Goal: Task Accomplishment & Management: Use online tool/utility

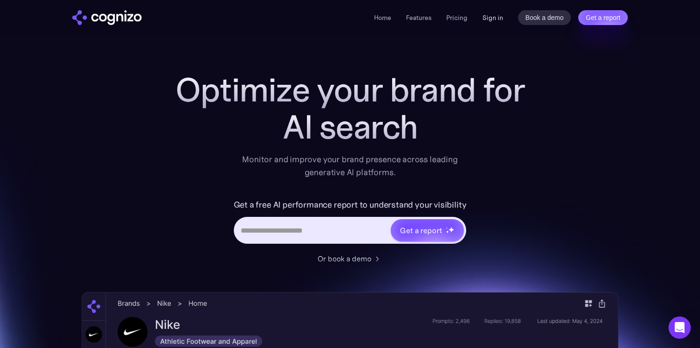
click at [500, 15] on link "Sign in" at bounding box center [492, 17] width 21 height 11
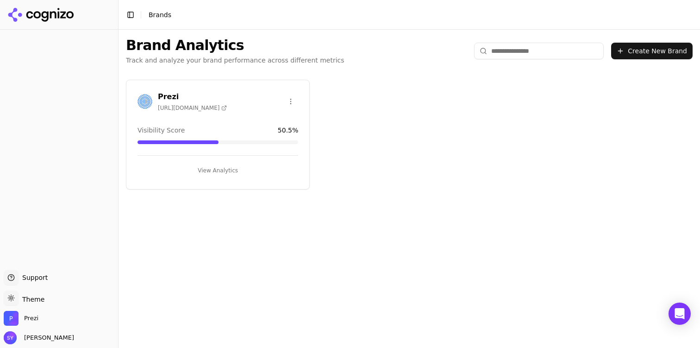
click at [244, 169] on button "View Analytics" at bounding box center [217, 170] width 161 height 15
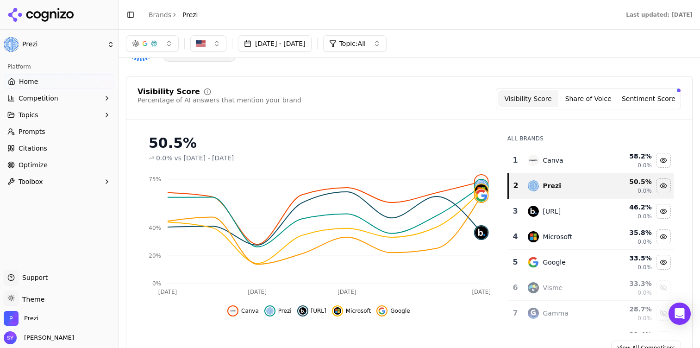
scroll to position [51, 0]
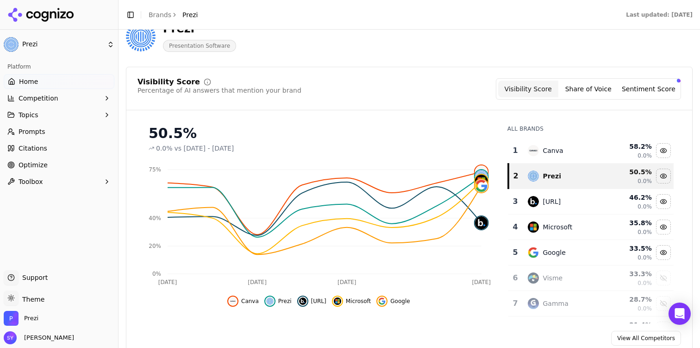
click at [69, 117] on button "Topics" at bounding box center [59, 114] width 111 height 15
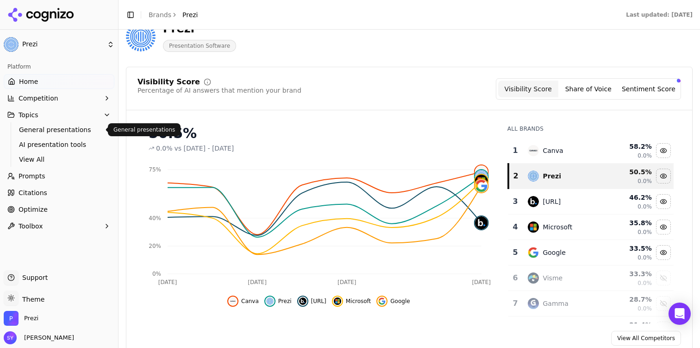
click at [64, 129] on span "General presentations" at bounding box center [59, 129] width 81 height 9
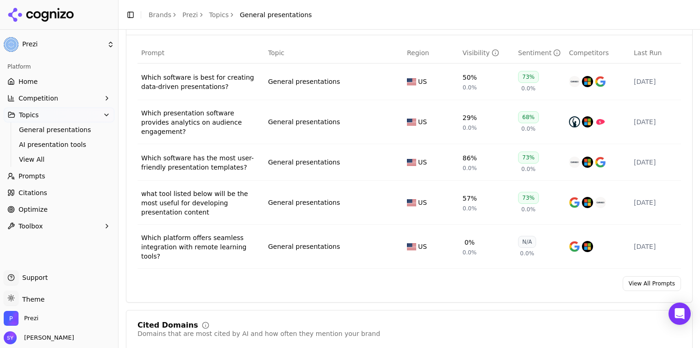
scroll to position [369, 0]
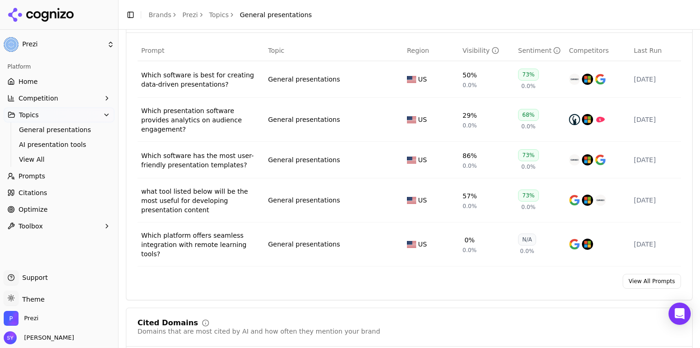
click at [224, 188] on div "what tool listed below will be the most useful for developing presentation cont…" at bounding box center [200, 201] width 119 height 28
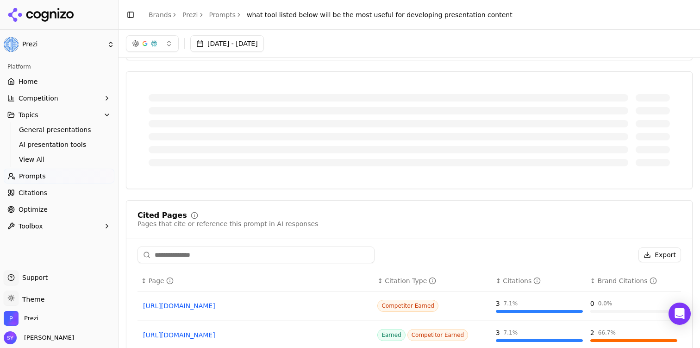
scroll to position [210, 0]
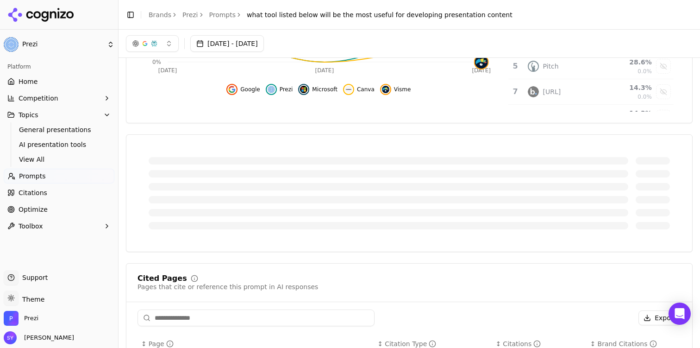
click at [55, 80] on link "Home" at bounding box center [59, 81] width 111 height 15
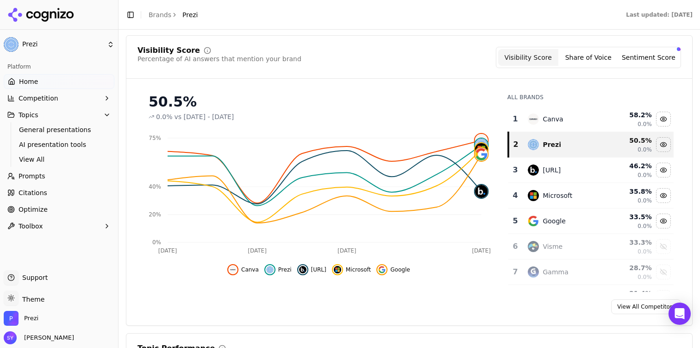
scroll to position [89, 0]
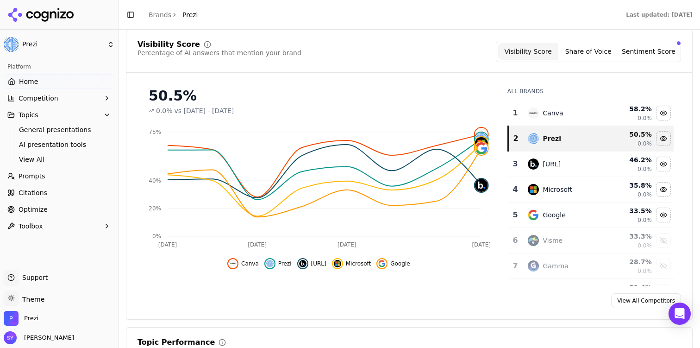
click at [64, 142] on span "AI presentation tools" at bounding box center [59, 144] width 81 height 9
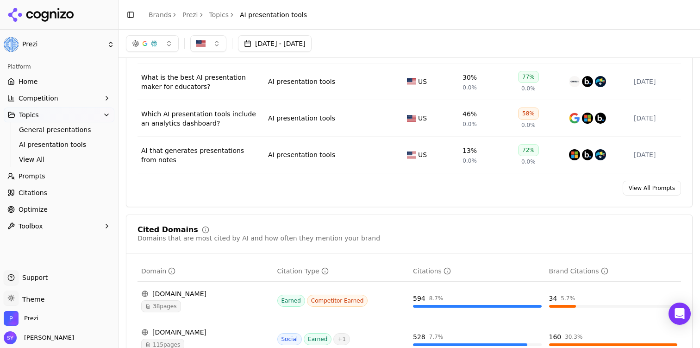
scroll to position [434, 0]
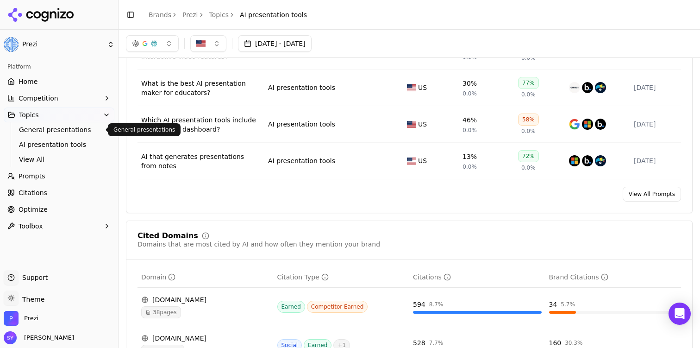
click at [72, 127] on span "General presentations" at bounding box center [59, 129] width 81 height 9
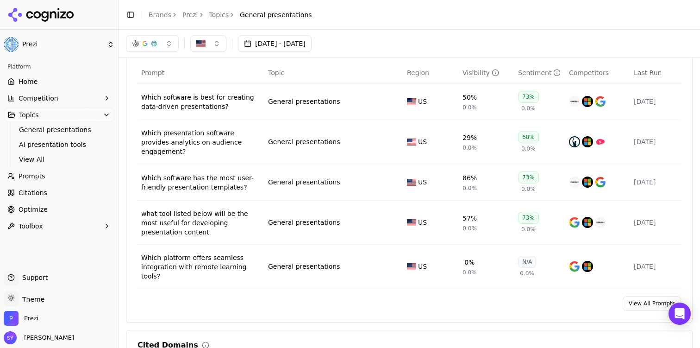
scroll to position [345, 0]
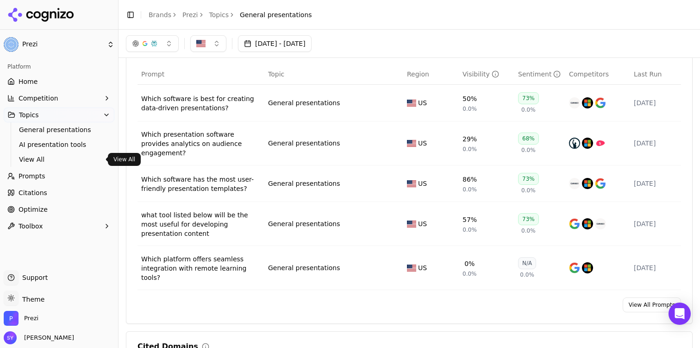
click at [36, 172] on span "Prompts" at bounding box center [32, 175] width 27 height 9
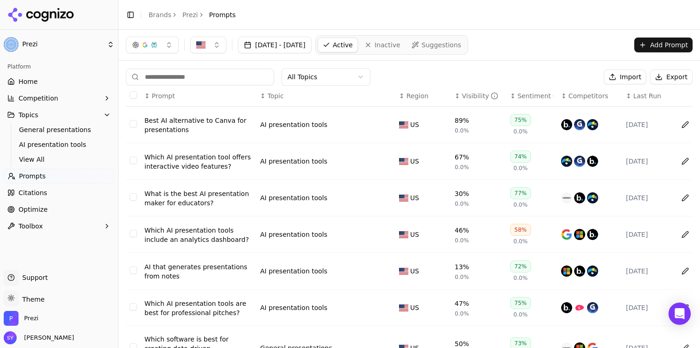
click at [462, 41] on span "Suggestions" at bounding box center [442, 44] width 40 height 9
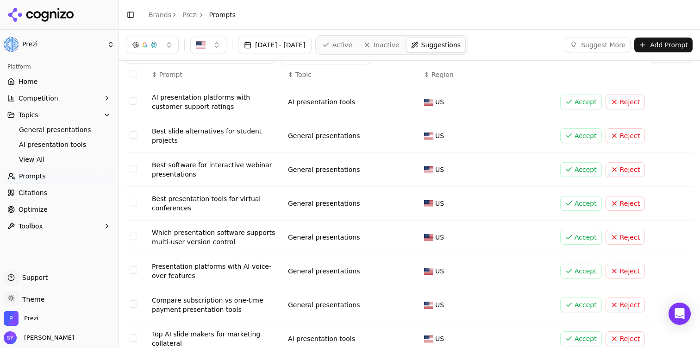
scroll to position [20, 0]
click at [585, 133] on button "Accept" at bounding box center [581, 136] width 42 height 15
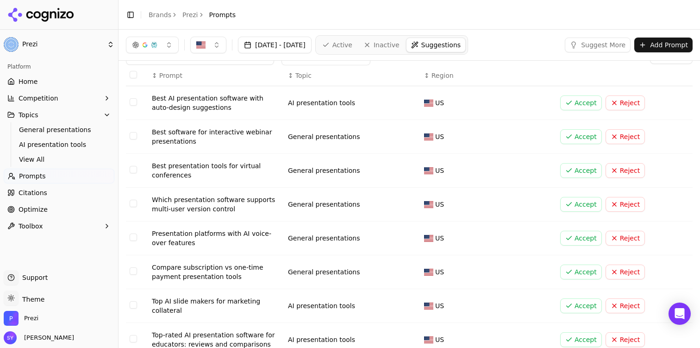
click at [581, 170] on button "Accept" at bounding box center [581, 170] width 42 height 15
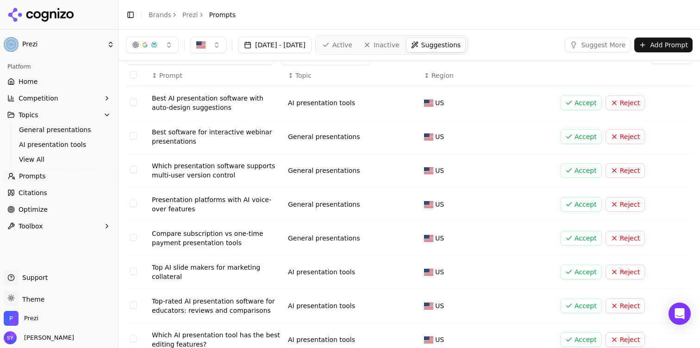
click at [576, 139] on button "Accept" at bounding box center [581, 136] width 42 height 15
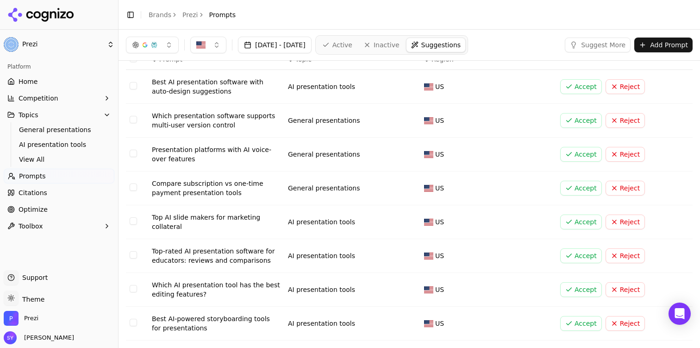
scroll to position [41, 0]
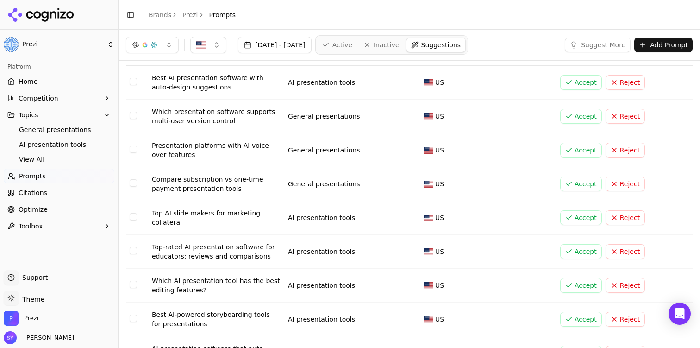
click at [579, 214] on button "Accept" at bounding box center [581, 217] width 42 height 15
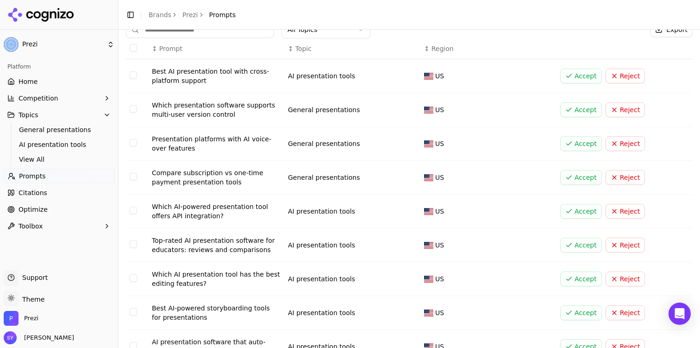
scroll to position [48, 0]
click at [579, 246] on button "Accept" at bounding box center [581, 244] width 42 height 15
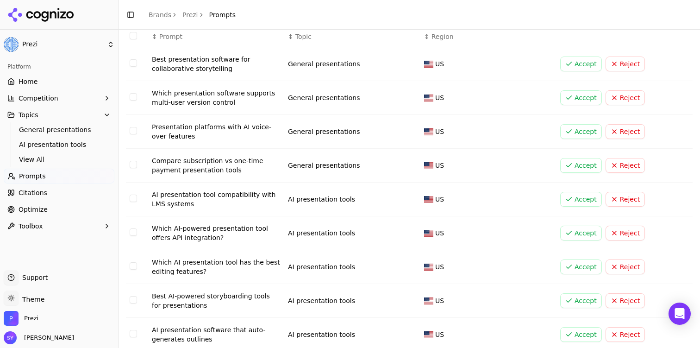
scroll to position [71, 0]
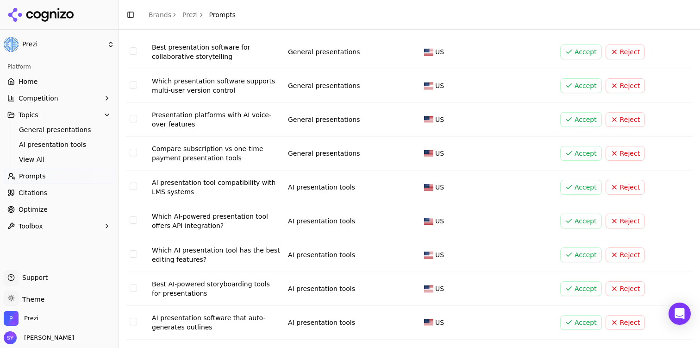
click at [581, 253] on button "Accept" at bounding box center [581, 254] width 42 height 15
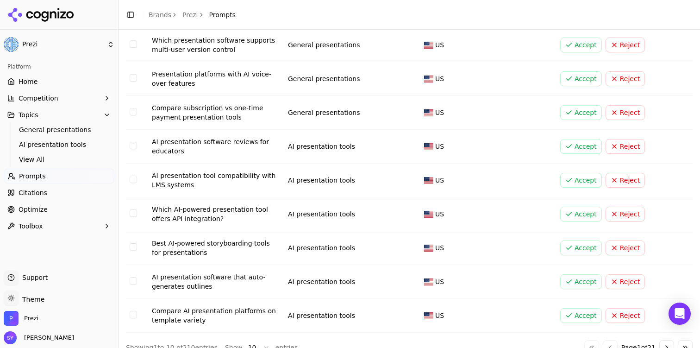
scroll to position [126, 0]
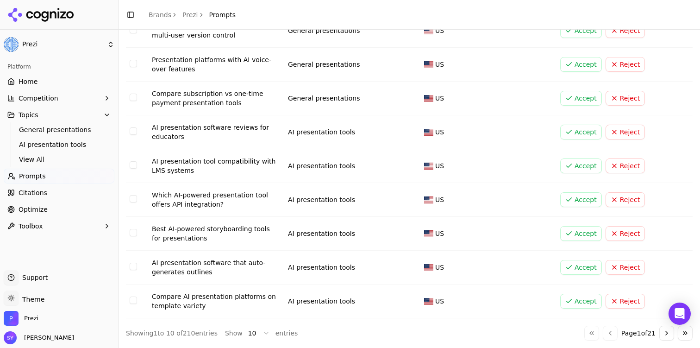
click at [582, 271] on button "Accept" at bounding box center [581, 267] width 42 height 15
click at [583, 301] on button "Accept" at bounding box center [581, 301] width 42 height 15
click at [664, 332] on button "Go to next page" at bounding box center [666, 332] width 15 height 15
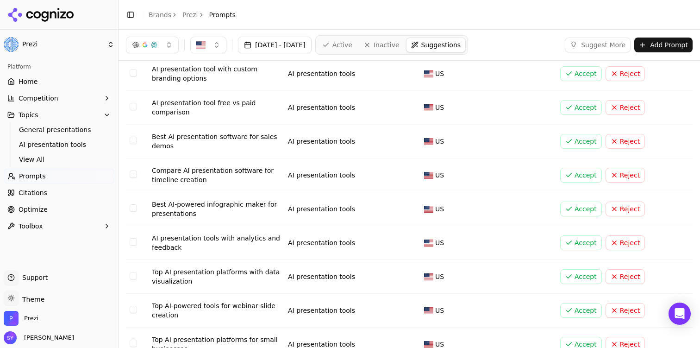
scroll to position [49, 0]
click at [574, 274] on button "Accept" at bounding box center [581, 276] width 42 height 15
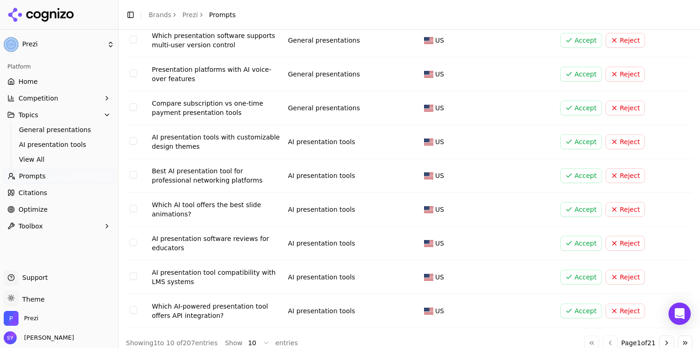
scroll to position [126, 0]
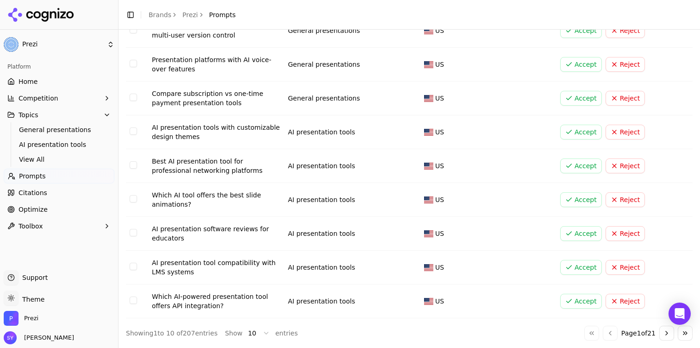
click at [666, 336] on button "Go to next page" at bounding box center [666, 332] width 15 height 15
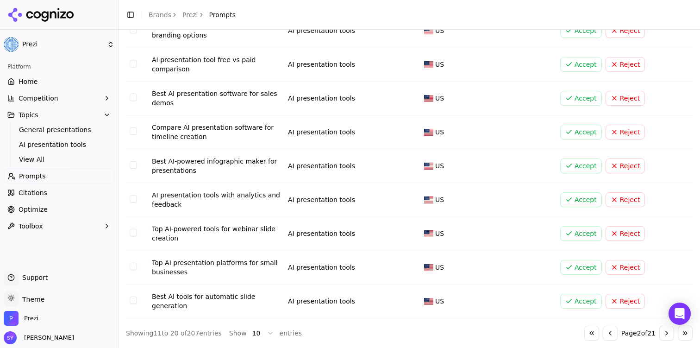
click at [588, 263] on button "Accept" at bounding box center [581, 267] width 42 height 15
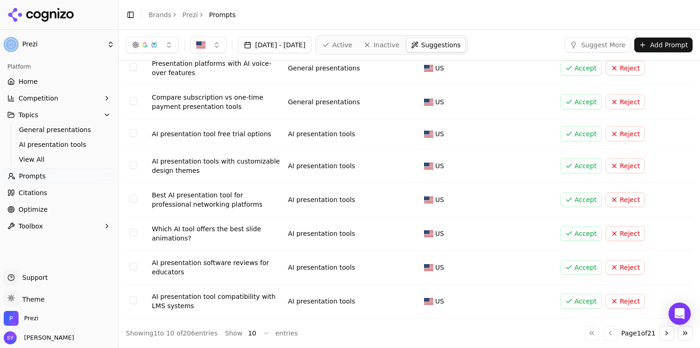
click at [667, 331] on button "Go to next page" at bounding box center [666, 332] width 15 height 15
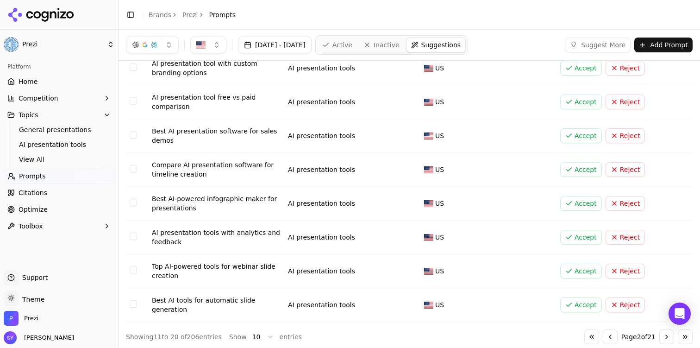
click at [667, 331] on button "Go to next page" at bounding box center [666, 336] width 15 height 15
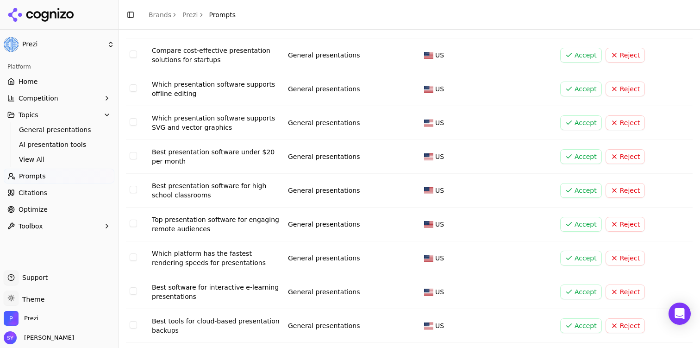
scroll to position [103, 0]
click at [585, 223] on button "Accept" at bounding box center [581, 223] width 42 height 15
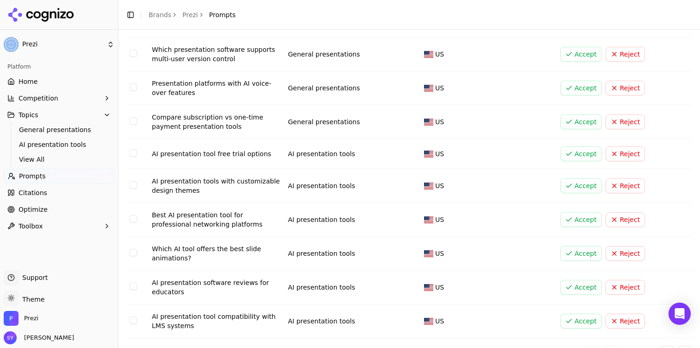
scroll to position [123, 0]
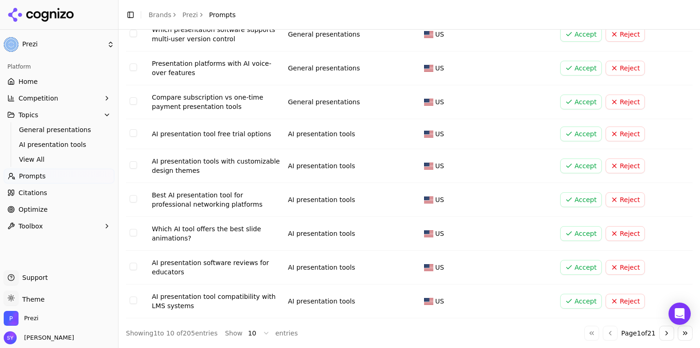
click at [662, 331] on button "Go to next page" at bounding box center [666, 332] width 15 height 15
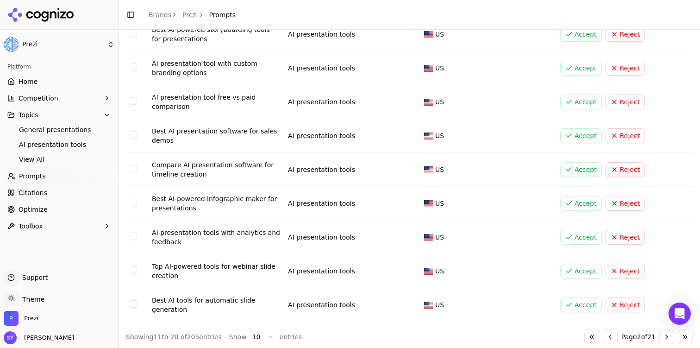
click at [662, 331] on button "Go to next page" at bounding box center [666, 336] width 15 height 15
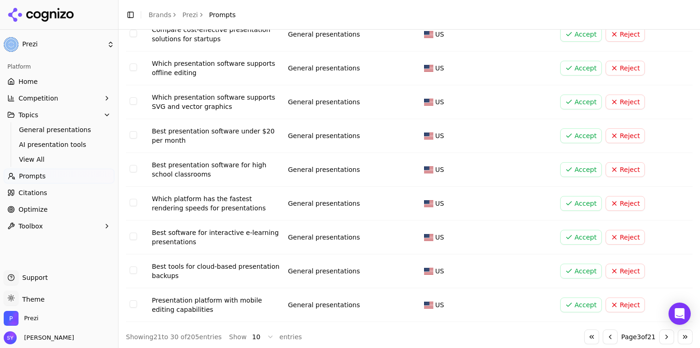
click at [134, 240] on button "Select row 28" at bounding box center [133, 235] width 7 height 7
click at [133, 270] on button "Select row 29" at bounding box center [133, 269] width 7 height 7
click at [140, 167] on td "Data table" at bounding box center [137, 170] width 22 height 34
click at [135, 166] on button "Select row 26" at bounding box center [133, 168] width 7 height 7
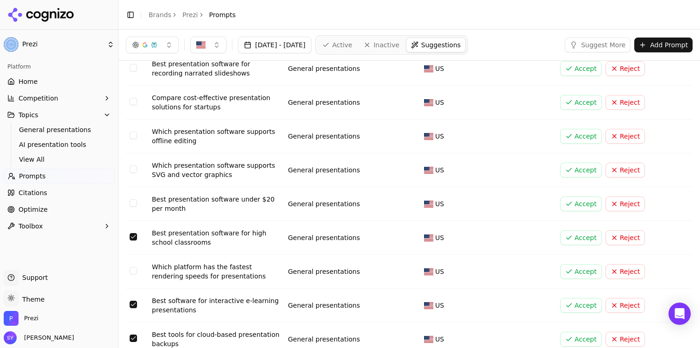
scroll to position [0, 0]
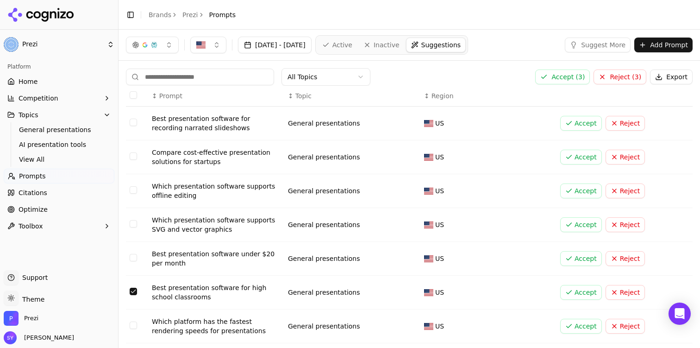
click at [568, 79] on button "Accept ( 3 )" at bounding box center [562, 76] width 55 height 15
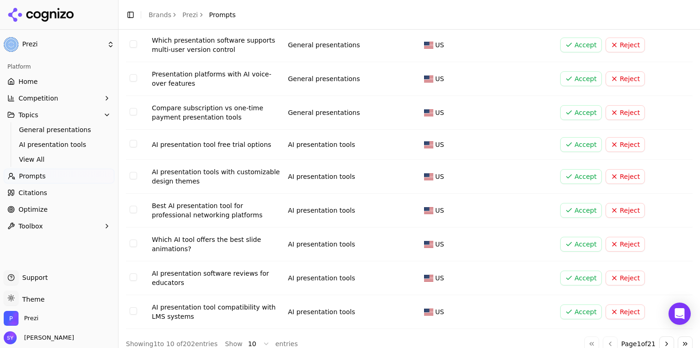
scroll to position [123, 0]
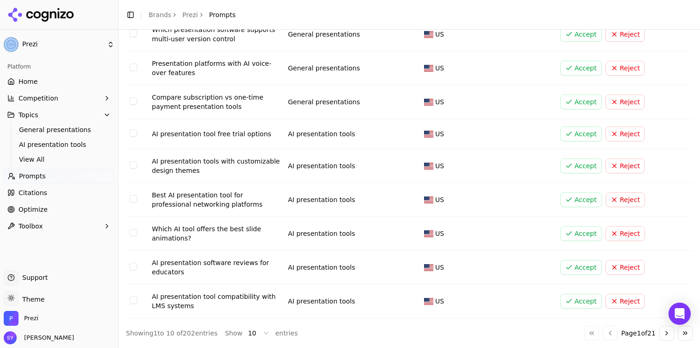
click at [664, 332] on button "Go to next page" at bounding box center [666, 332] width 15 height 15
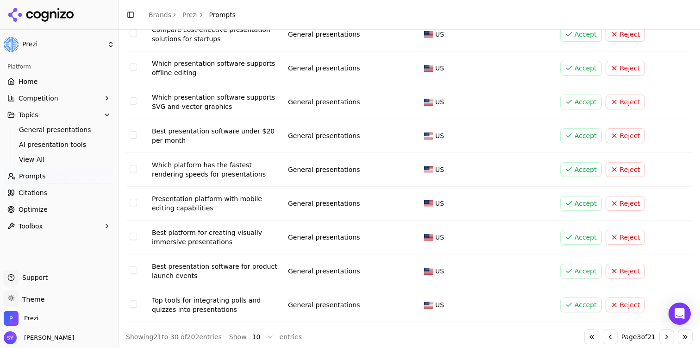
click at [664, 332] on button "Go to next page" at bounding box center [666, 336] width 15 height 15
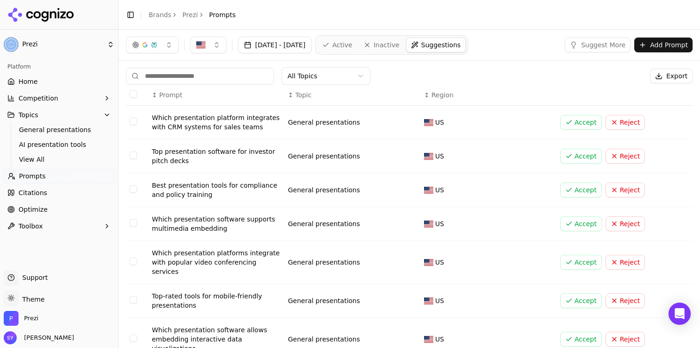
scroll to position [0, 0]
click at [127, 188] on td "Data table" at bounding box center [137, 191] width 22 height 34
click at [135, 188] on button "Select row 33" at bounding box center [133, 189] width 7 height 7
click at [133, 159] on button "Select row 32" at bounding box center [133, 155] width 7 height 7
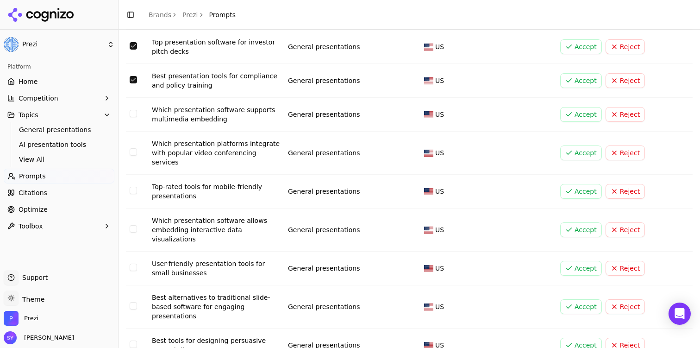
scroll to position [113, 0]
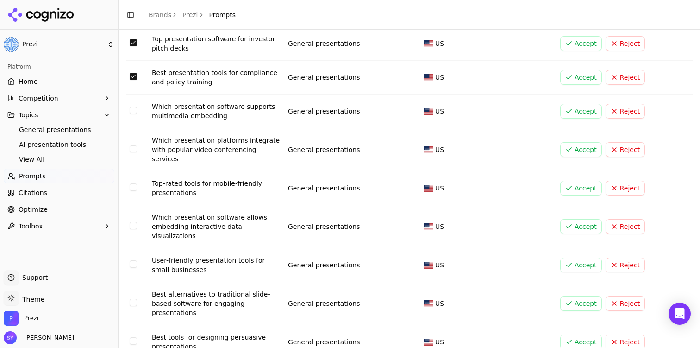
click at [134, 248] on td "Data table" at bounding box center [137, 265] width 22 height 34
click at [133, 260] on button "Select row 38" at bounding box center [133, 263] width 7 height 7
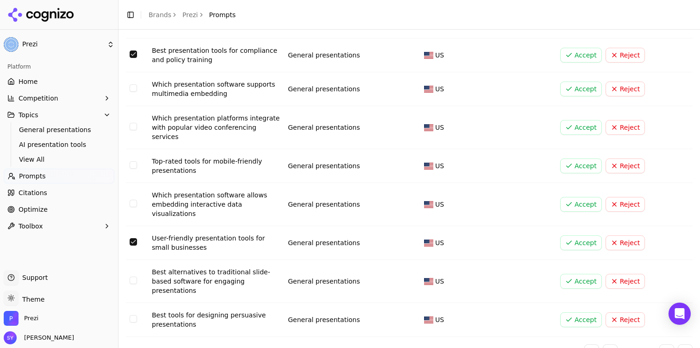
click at [131, 276] on button "Select row 39" at bounding box center [133, 279] width 7 height 7
click at [137, 303] on td "Data table" at bounding box center [137, 320] width 22 height 34
click at [134, 315] on button "Select row 40" at bounding box center [133, 318] width 7 height 7
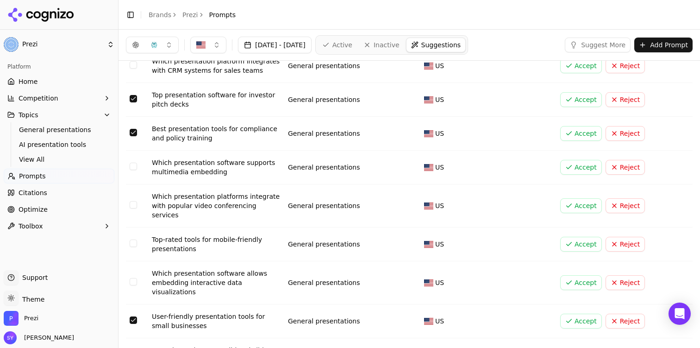
scroll to position [0, 0]
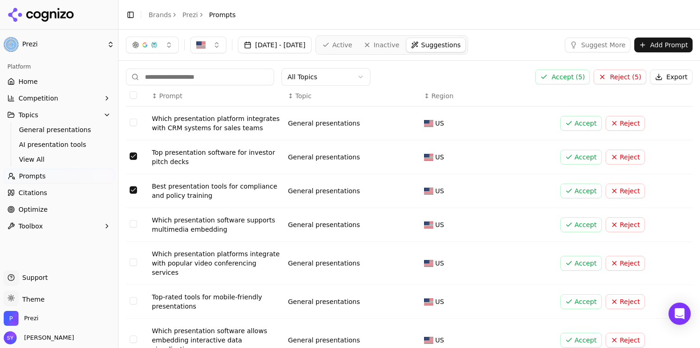
click at [553, 75] on button "Accept ( 5 )" at bounding box center [562, 76] width 55 height 15
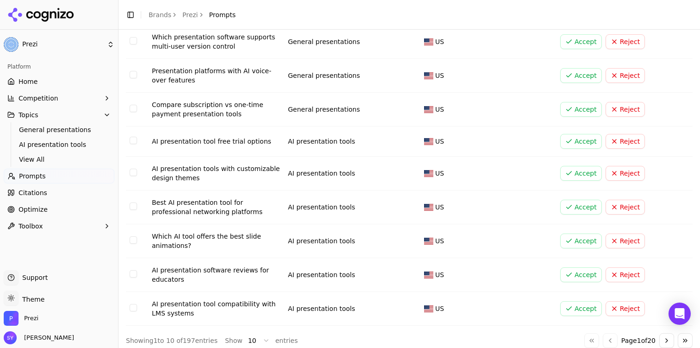
scroll to position [123, 0]
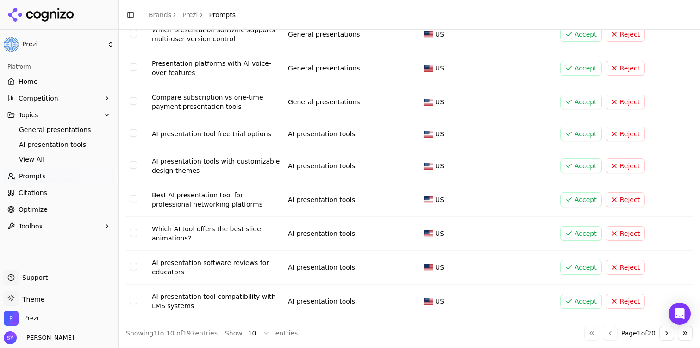
click at [666, 330] on button "Go to next page" at bounding box center [666, 332] width 15 height 15
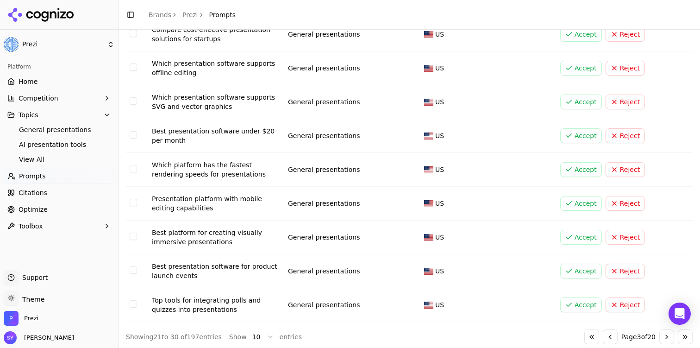
click at [666, 330] on button "Go to next page" at bounding box center [666, 336] width 15 height 15
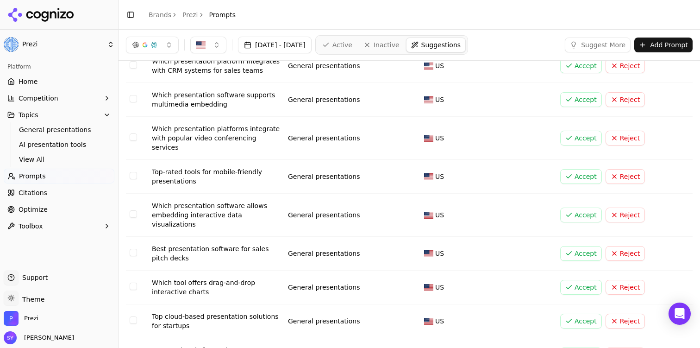
scroll to position [126, 0]
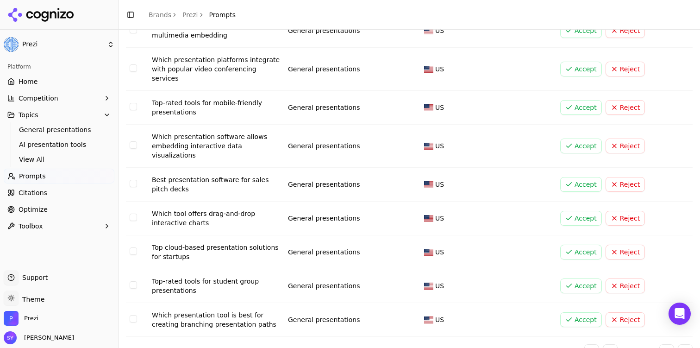
click at [131, 281] on button "Select row 39" at bounding box center [133, 284] width 7 height 7
click at [127, 235] on td "Data table" at bounding box center [137, 252] width 22 height 34
click at [135, 247] on button "Select row 38" at bounding box center [133, 250] width 7 height 7
click at [133, 180] on button "Select row 36" at bounding box center [133, 183] width 7 height 7
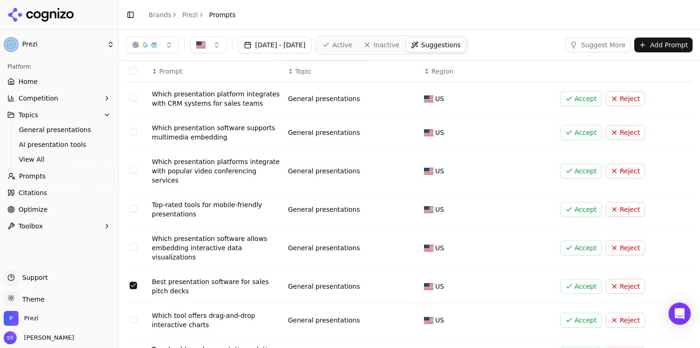
scroll to position [0, 0]
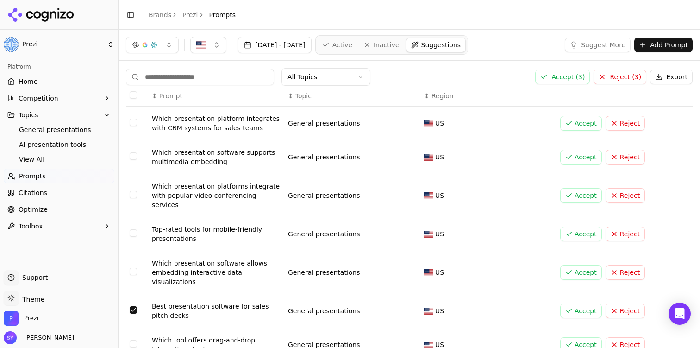
click at [580, 75] on button "Accept ( 3 )" at bounding box center [562, 76] width 55 height 15
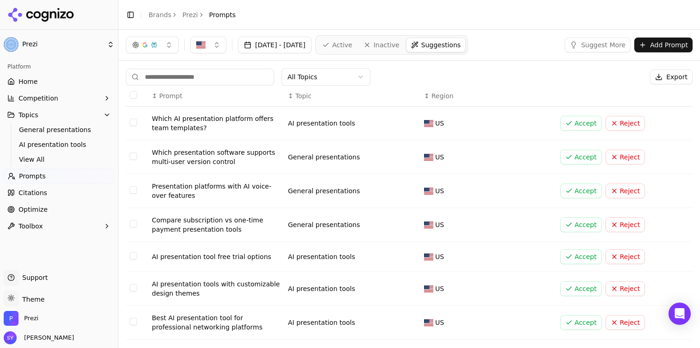
scroll to position [123, 0]
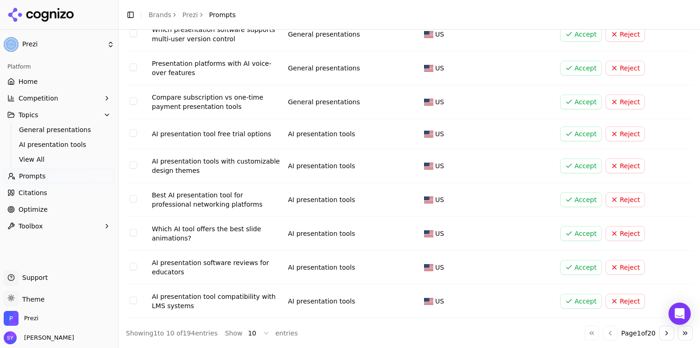
click at [672, 335] on button "Go to next page" at bounding box center [666, 332] width 15 height 15
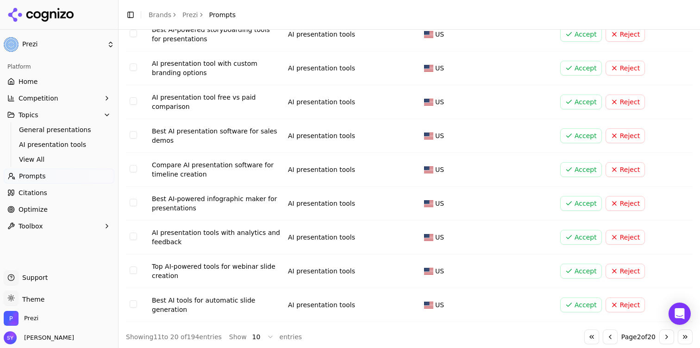
click at [672, 335] on button "Go to next page" at bounding box center [666, 336] width 15 height 15
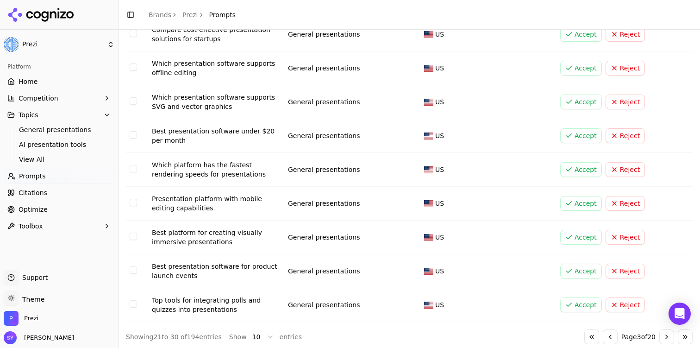
click at [672, 335] on button "Go to next page" at bounding box center [666, 336] width 15 height 15
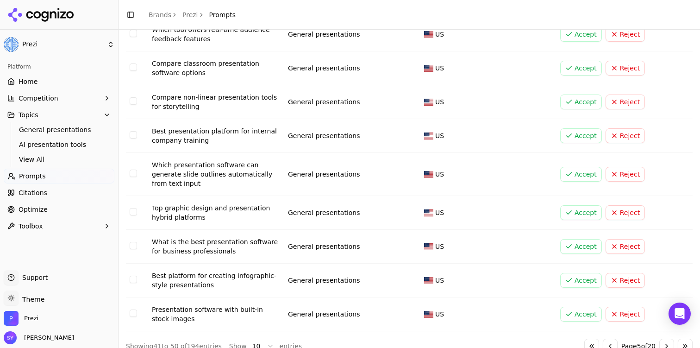
click at [672, 335] on div "↕ Prompt ↕ Topic ↕ Region Compare web-based vs desktop presentation platforms G…" at bounding box center [409, 158] width 567 height 390
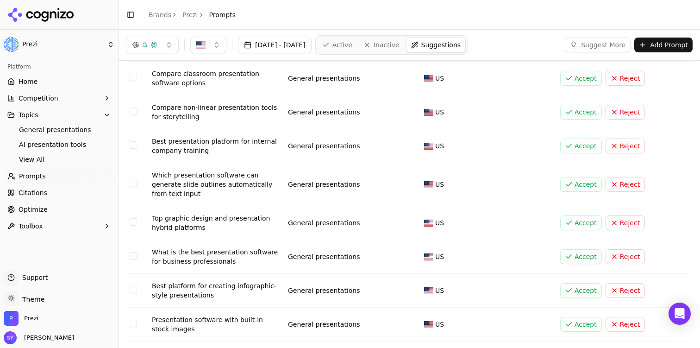
scroll to position [108, 0]
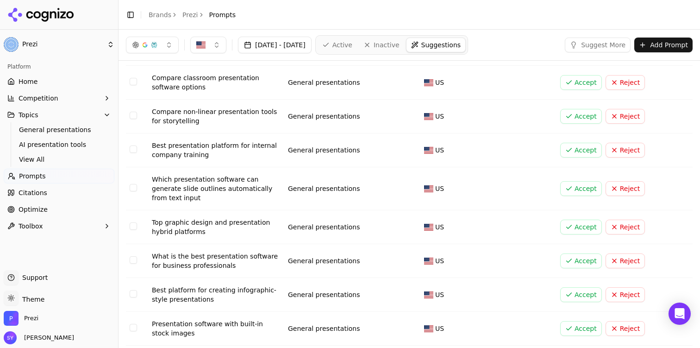
click at [138, 188] on td "Data table" at bounding box center [137, 188] width 22 height 43
click at [132, 184] on button "Select row 46" at bounding box center [133, 187] width 7 height 7
click at [133, 144] on td "Data table" at bounding box center [137, 150] width 22 height 34
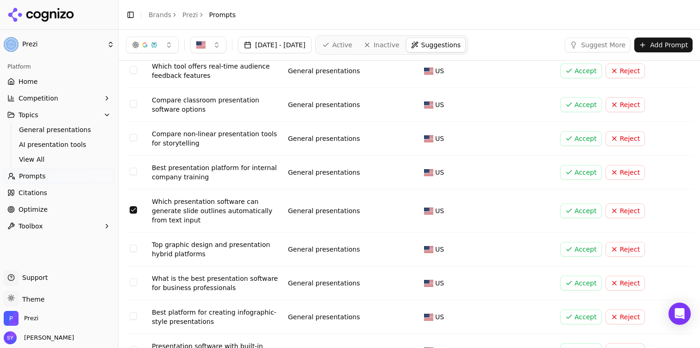
scroll to position [76, 0]
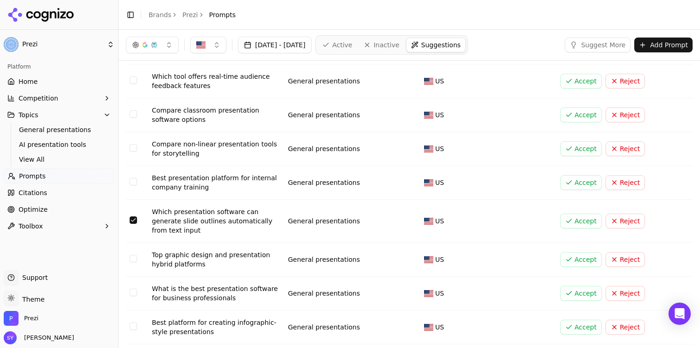
click at [133, 115] on button "Select row 43" at bounding box center [133, 113] width 7 height 7
click at [134, 181] on button "Select row 45" at bounding box center [133, 181] width 7 height 7
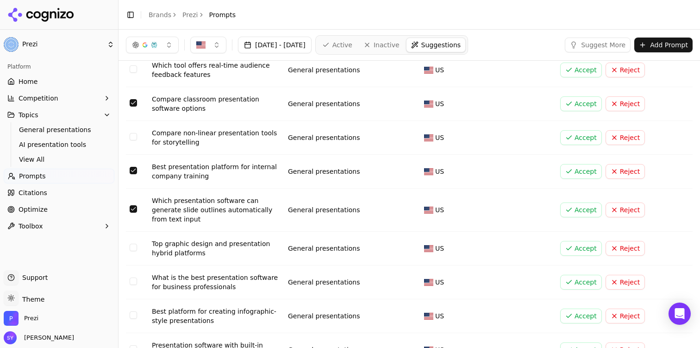
scroll to position [136, 0]
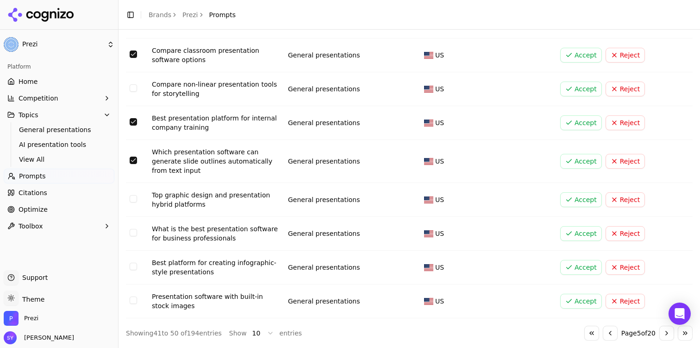
click at [135, 235] on button "Select row 48" at bounding box center [133, 232] width 7 height 7
click at [132, 266] on button "Select row 49" at bounding box center [133, 265] width 7 height 7
click at [132, 300] on button "Select row 50" at bounding box center [133, 299] width 7 height 7
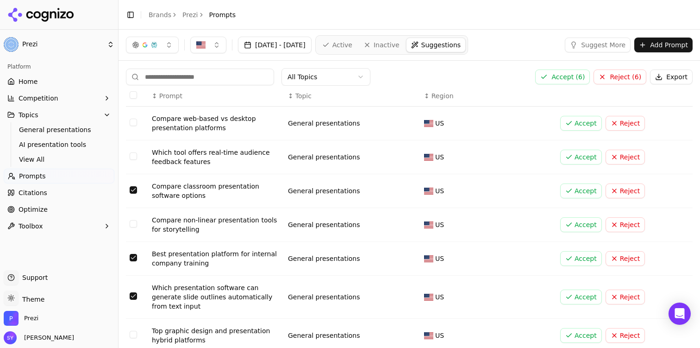
click at [576, 82] on button "Accept ( 6 )" at bounding box center [562, 76] width 55 height 15
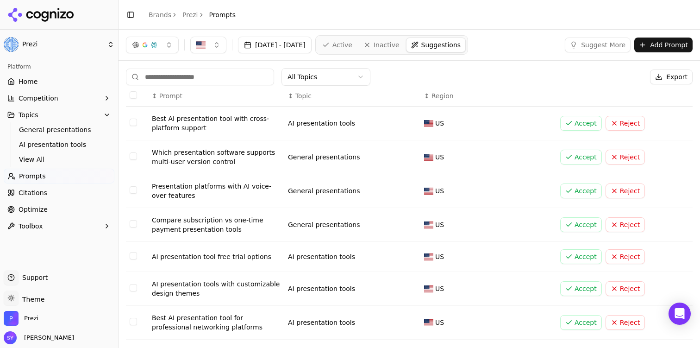
scroll to position [10, 0]
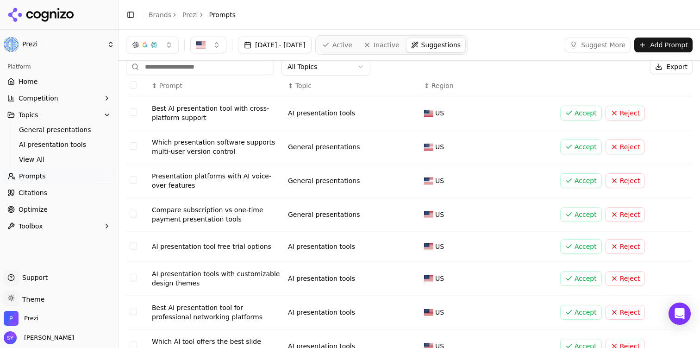
click at [371, 53] on nav "Active Inactive Suggestions" at bounding box center [391, 44] width 153 height 19
click at [352, 47] on span "Active" at bounding box center [342, 44] width 20 height 9
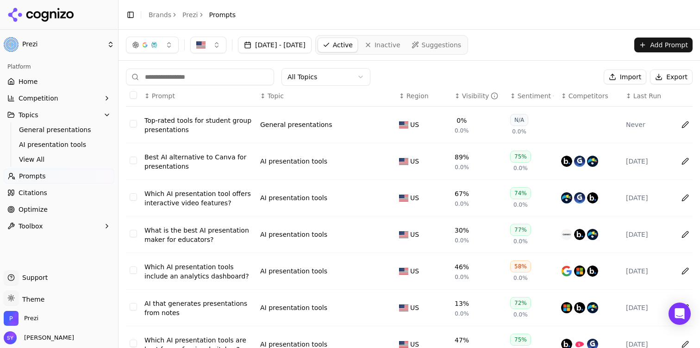
click at [462, 49] on span "Suggestions" at bounding box center [442, 44] width 40 height 9
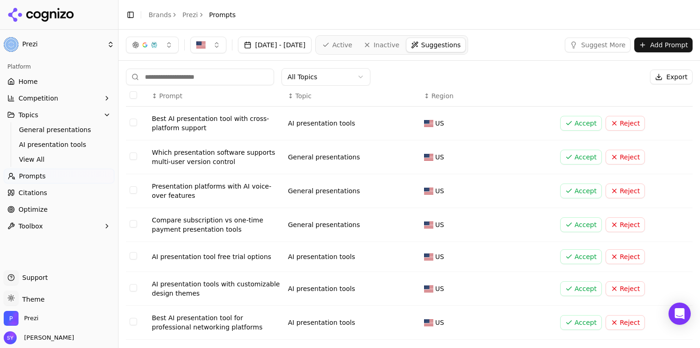
scroll to position [123, 0]
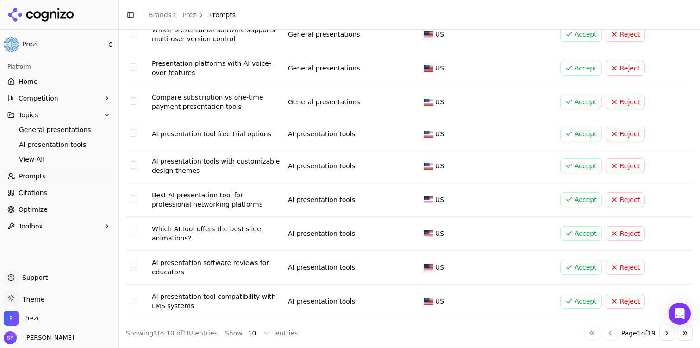
click at [665, 330] on button "Go to next page" at bounding box center [666, 332] width 15 height 15
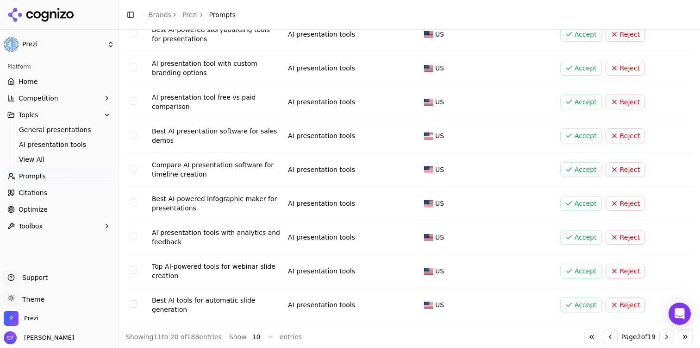
click at [665, 330] on button "Go to next page" at bounding box center [666, 336] width 15 height 15
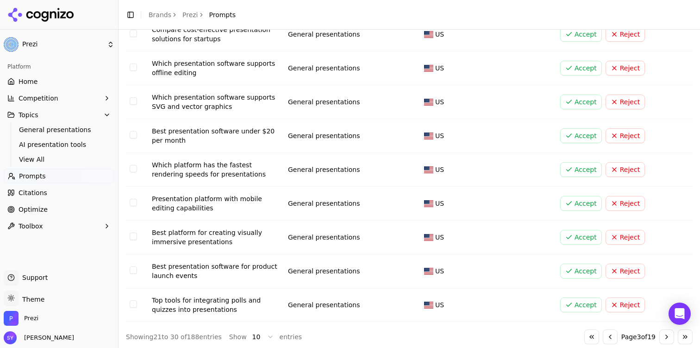
click at [665, 330] on button "Go to next page" at bounding box center [666, 336] width 15 height 15
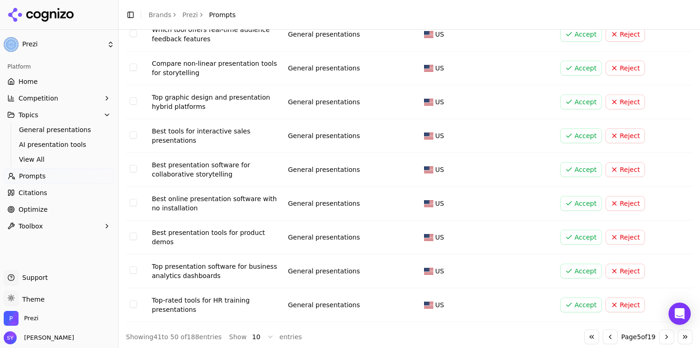
click at [665, 330] on button "Go to next page" at bounding box center [666, 336] width 15 height 15
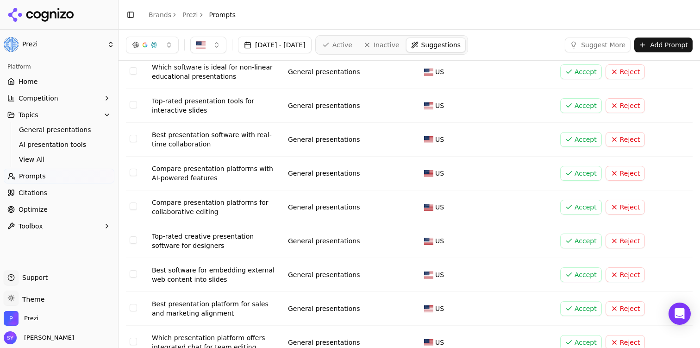
scroll to position [85, 0]
click at [130, 209] on button "Select row 56" at bounding box center [133, 206] width 7 height 7
click at [133, 237] on button "Select row 57" at bounding box center [133, 240] width 7 height 7
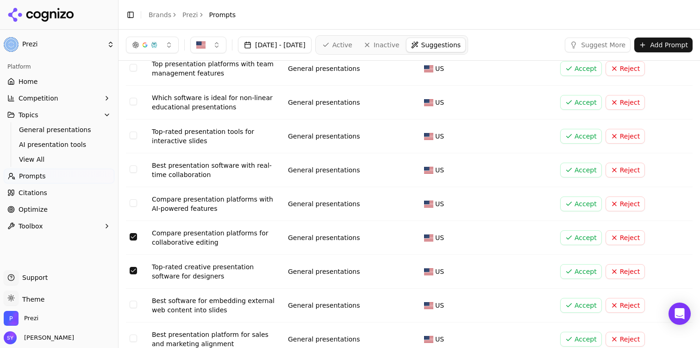
scroll to position [52, 0]
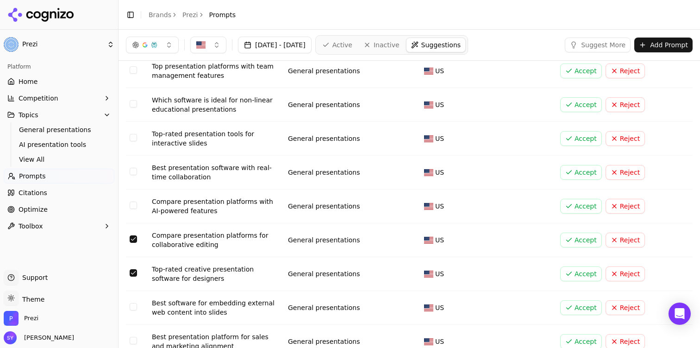
click at [132, 142] on td "Data table" at bounding box center [137, 139] width 22 height 34
click at [131, 136] on button "Select row 53" at bounding box center [133, 137] width 7 height 7
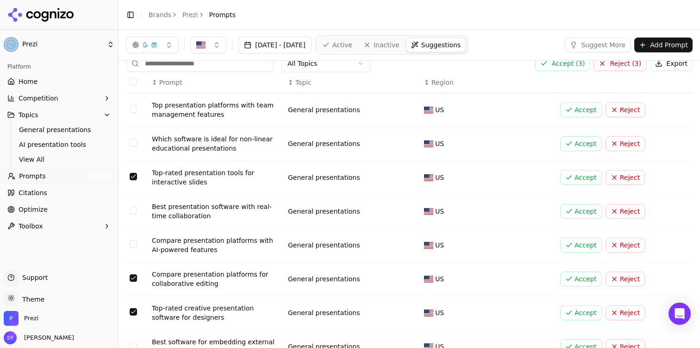
scroll to position [126, 0]
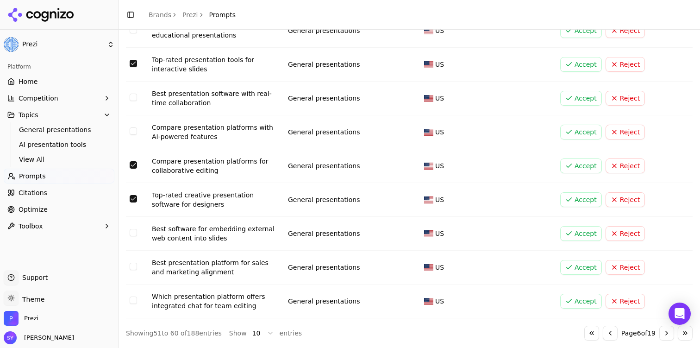
click at [133, 267] on button "Select row 59" at bounding box center [133, 265] width 7 height 7
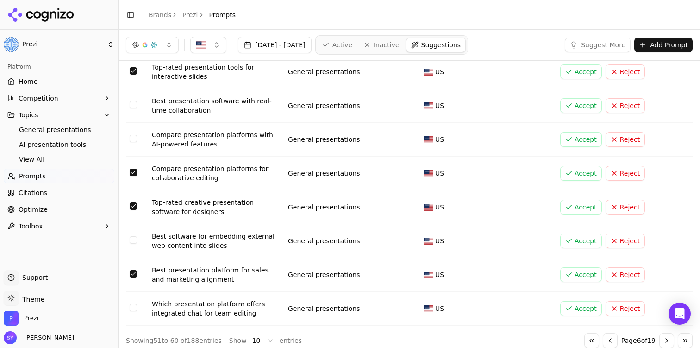
scroll to position [0, 0]
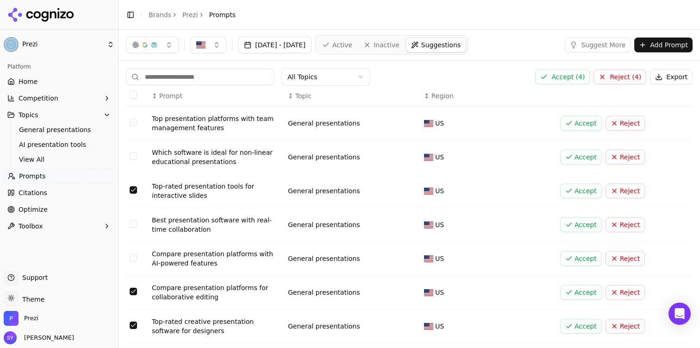
click at [562, 76] on button "Accept ( 4 )" at bounding box center [562, 76] width 55 height 15
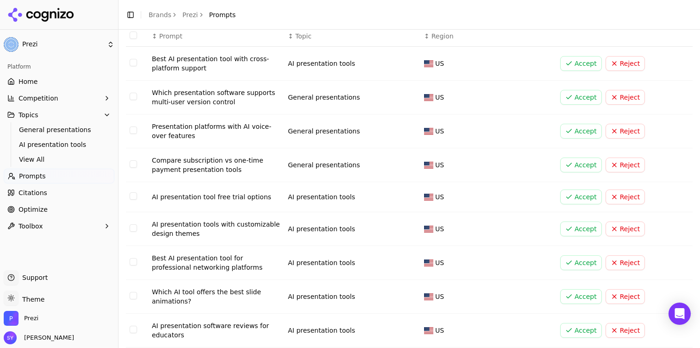
scroll to position [123, 0]
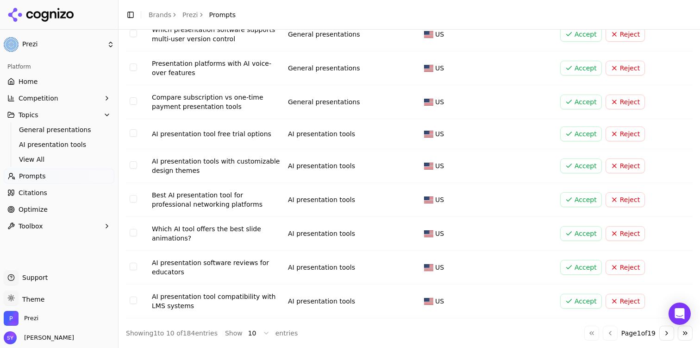
click at [664, 331] on button "Go to next page" at bounding box center [666, 332] width 15 height 15
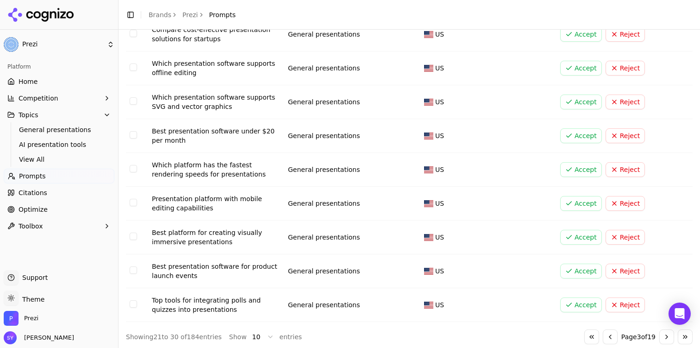
click at [664, 331] on button "Go to next page" at bounding box center [666, 336] width 15 height 15
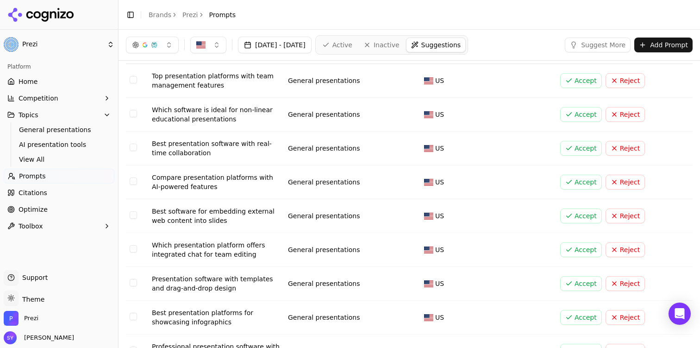
scroll to position [126, 0]
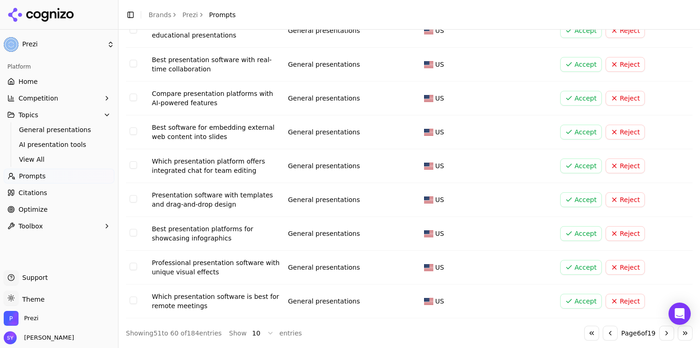
click at [667, 331] on button "Go to next page" at bounding box center [666, 332] width 15 height 15
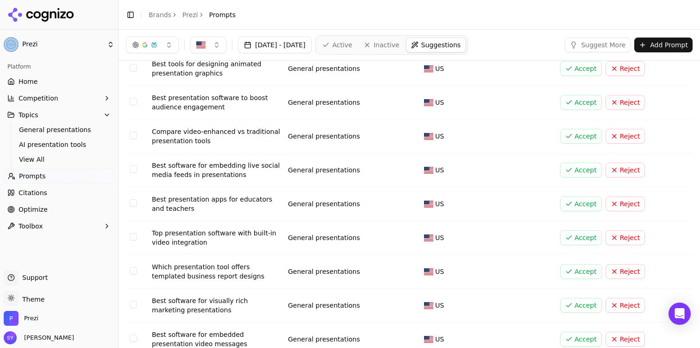
scroll to position [50, 0]
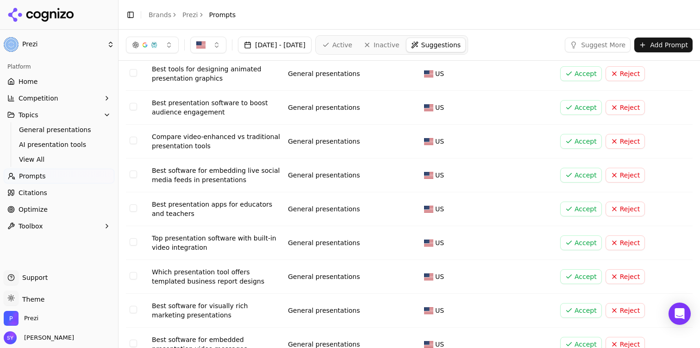
click at [131, 206] on button "Select row 65" at bounding box center [133, 207] width 7 height 7
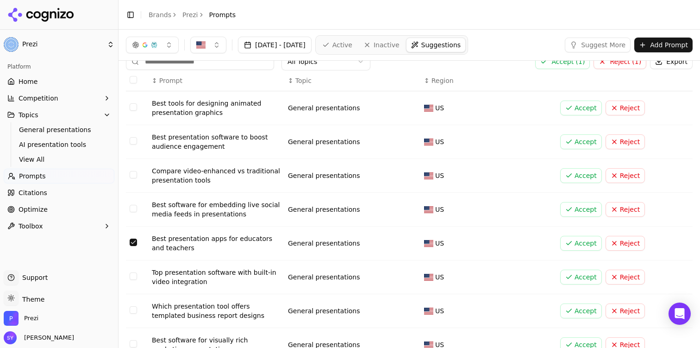
scroll to position [15, 0]
click at [134, 140] on button "Select row 62" at bounding box center [133, 140] width 7 height 7
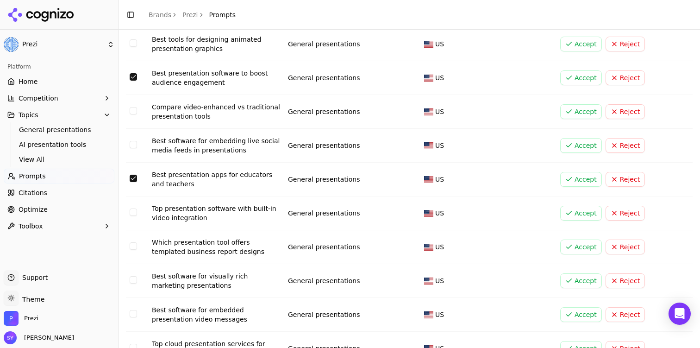
scroll to position [80, 0]
click at [135, 278] on button "Select row 68" at bounding box center [133, 278] width 7 height 7
click at [136, 242] on td "Data table" at bounding box center [137, 246] width 22 height 34
click at [134, 245] on button "Select row 67" at bounding box center [133, 244] width 7 height 7
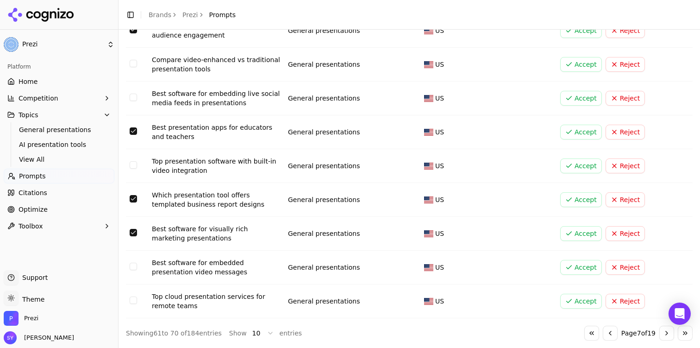
scroll to position [0, 0]
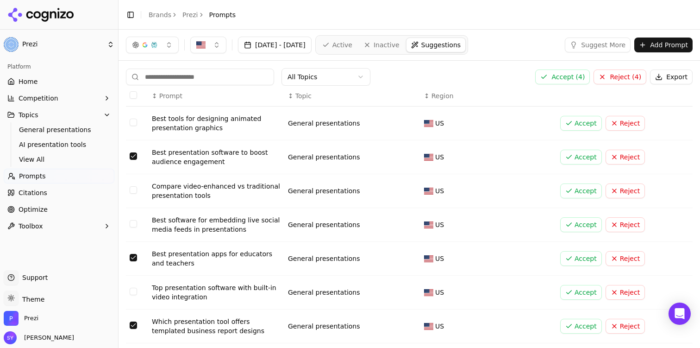
click at [571, 76] on button "Accept ( 4 )" at bounding box center [562, 76] width 55 height 15
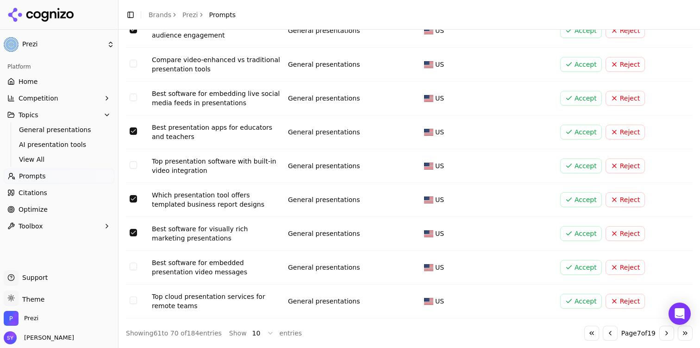
scroll to position [123, 0]
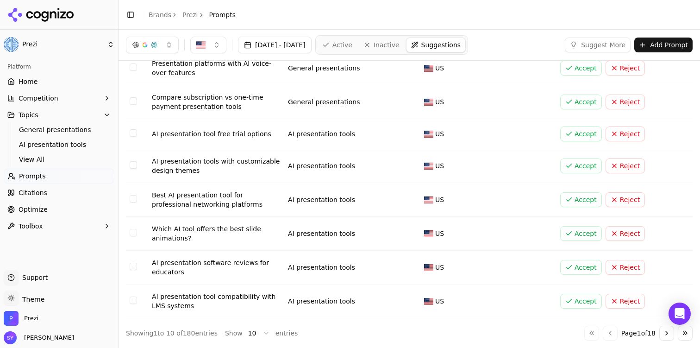
click at [670, 336] on button "Go to next page" at bounding box center [666, 332] width 15 height 15
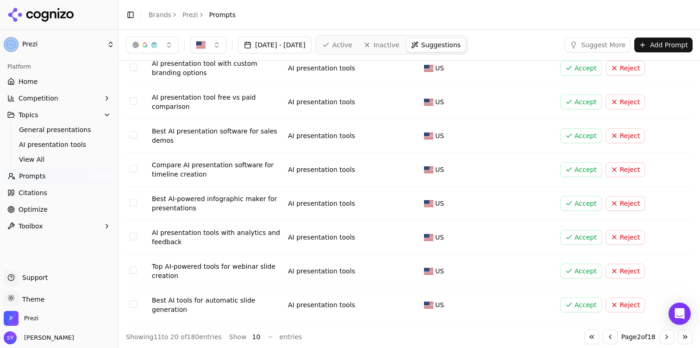
click at [670, 336] on button "Go to next page" at bounding box center [666, 336] width 15 height 15
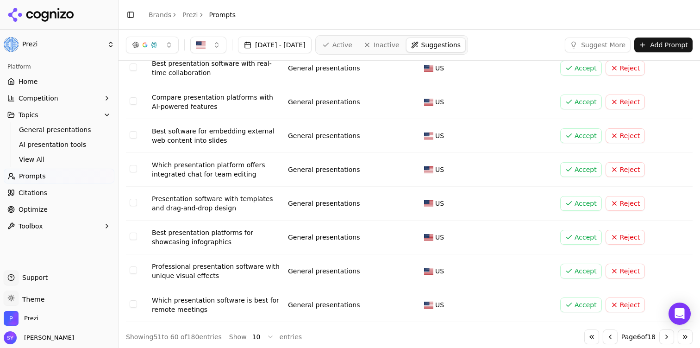
click at [670, 336] on button "Go to next page" at bounding box center [666, 336] width 15 height 15
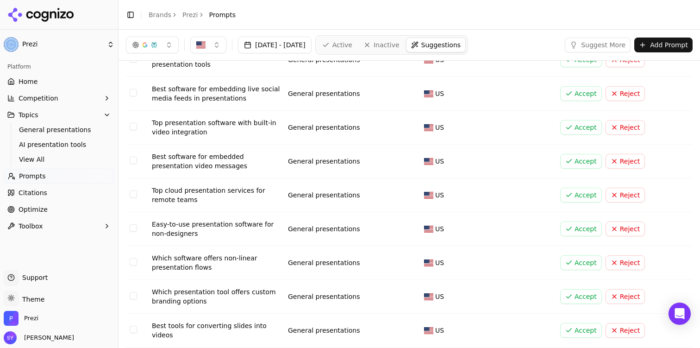
scroll to position [96, 0]
click at [133, 231] on button "Select row 67" at bounding box center [133, 228] width 7 height 7
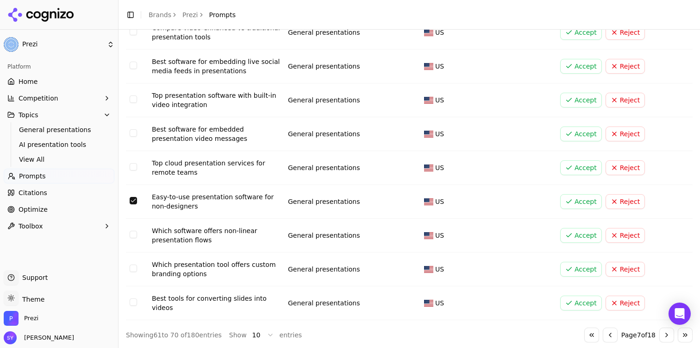
scroll to position [126, 0]
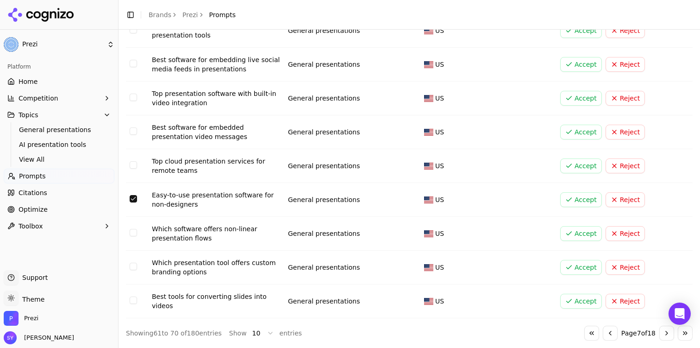
click at [135, 263] on button "Select row 69" at bounding box center [133, 265] width 7 height 7
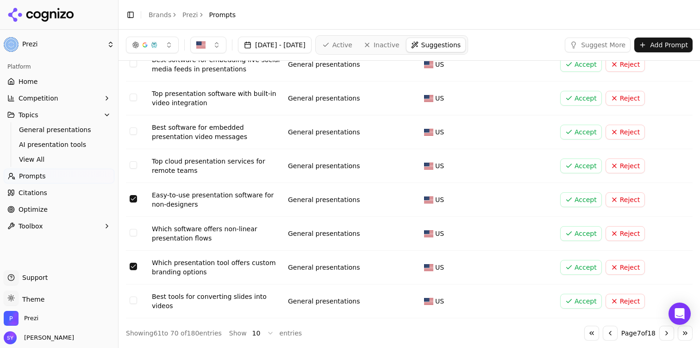
scroll to position [0, 0]
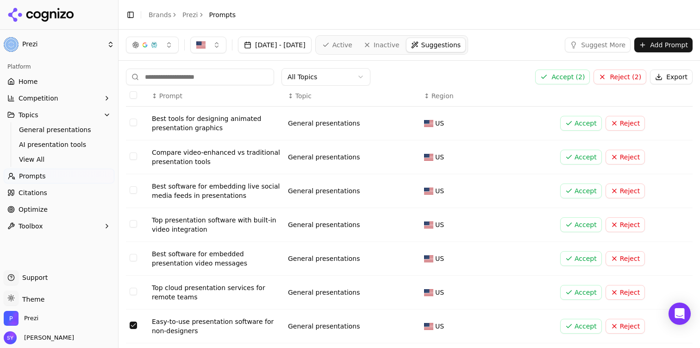
click at [576, 81] on button "Accept ( 2 )" at bounding box center [562, 76] width 55 height 15
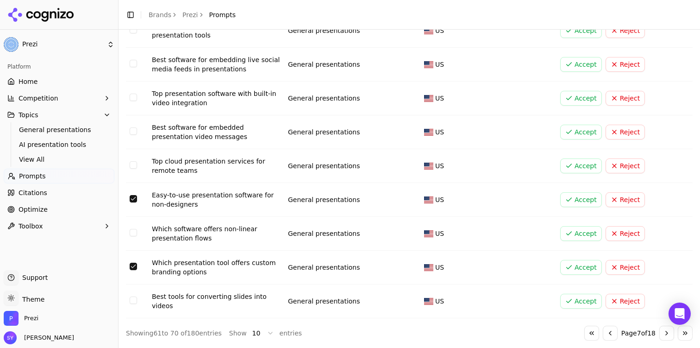
scroll to position [123, 0]
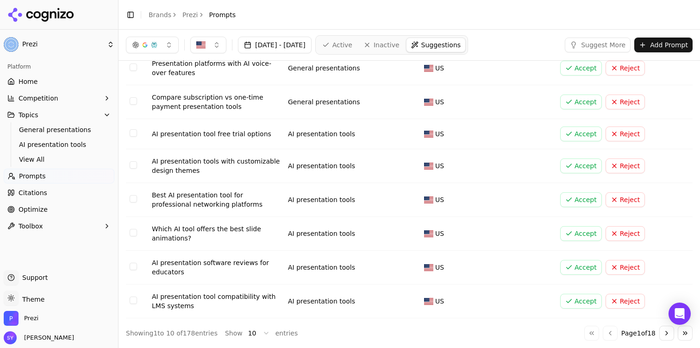
click at [667, 334] on button "Go to next page" at bounding box center [666, 332] width 15 height 15
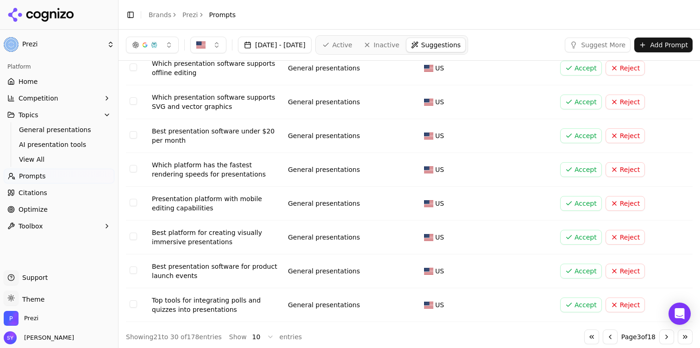
click at [667, 334] on button "Go to next page" at bounding box center [666, 336] width 15 height 15
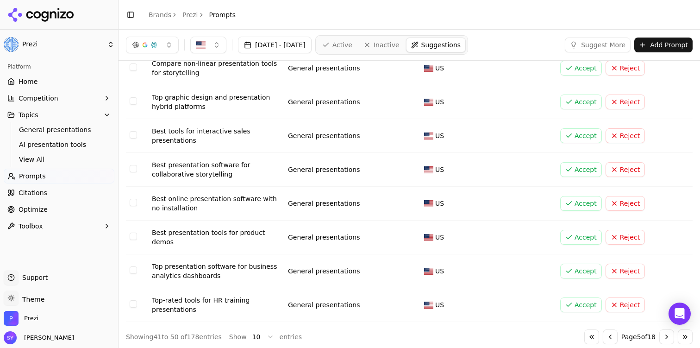
click at [667, 334] on button "Go to next page" at bounding box center [666, 336] width 15 height 15
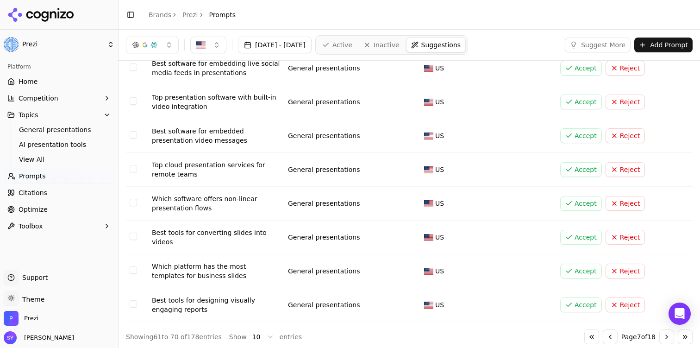
click at [667, 334] on button "Go to next page" at bounding box center [666, 336] width 15 height 15
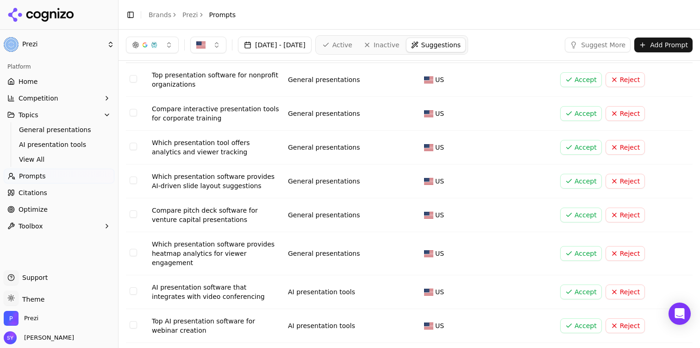
scroll to position [37, 0]
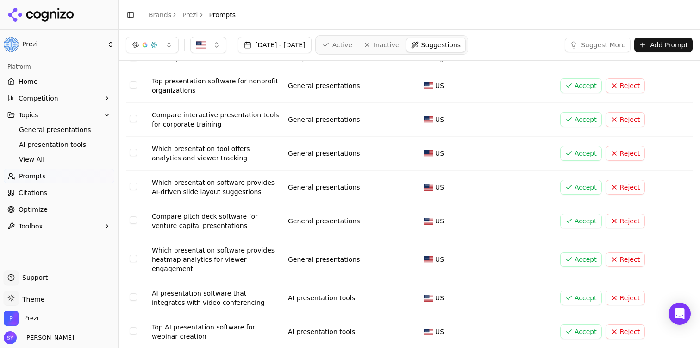
click at [134, 219] on button "Select row 85" at bounding box center [133, 219] width 7 height 7
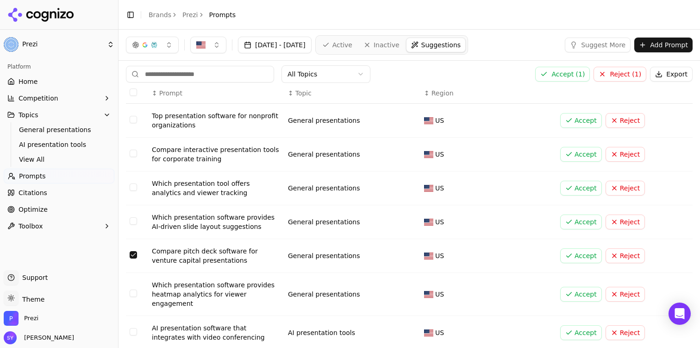
scroll to position [0, 0]
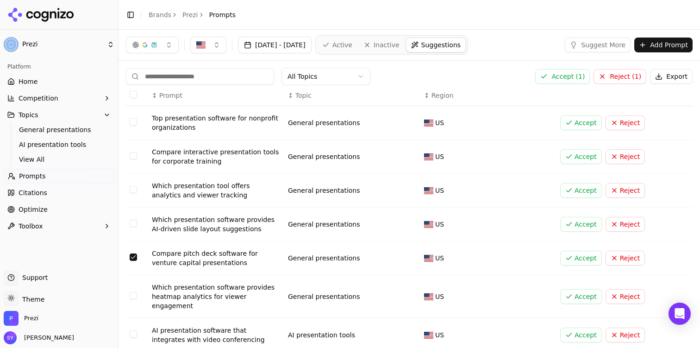
click at [131, 190] on button "Select row 83" at bounding box center [133, 189] width 7 height 7
click at [132, 151] on td "Data table" at bounding box center [137, 157] width 22 height 34
click at [137, 152] on td "Data table" at bounding box center [137, 157] width 22 height 34
click at [137, 153] on td "Data table" at bounding box center [137, 157] width 22 height 34
click at [136, 154] on button "Select row 82" at bounding box center [133, 155] width 7 height 7
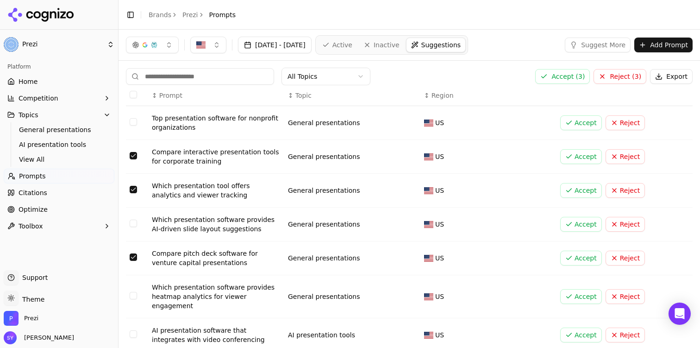
click at [132, 122] on button "Select row 81" at bounding box center [133, 121] width 7 height 7
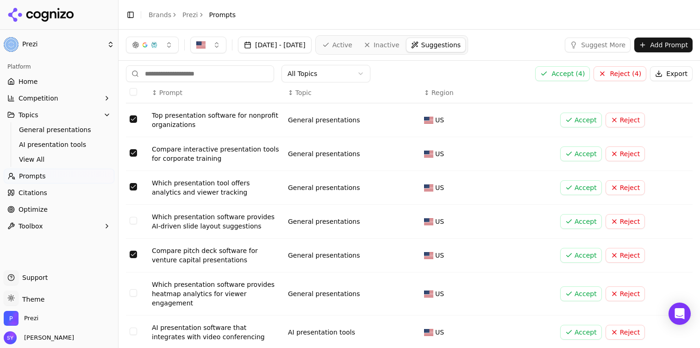
scroll to position [0, 0]
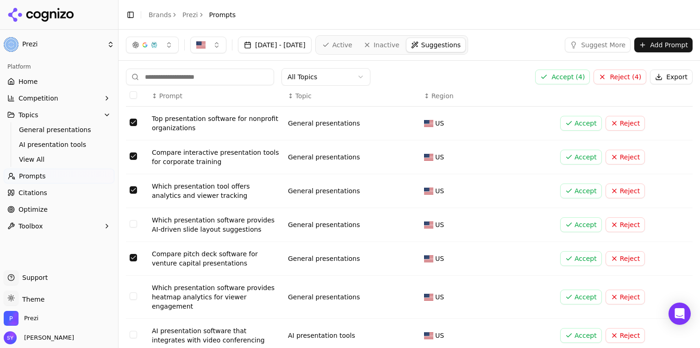
click at [573, 78] on button "Accept ( 4 )" at bounding box center [562, 76] width 55 height 15
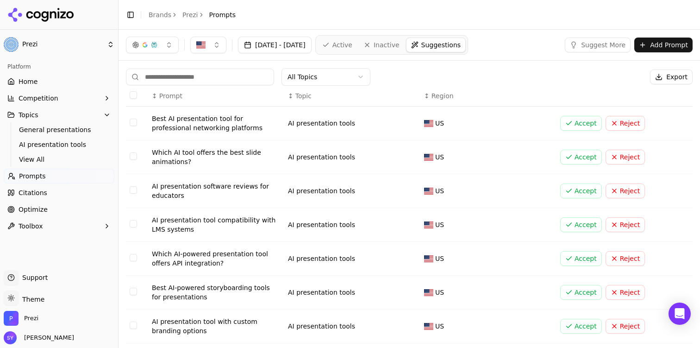
scroll to position [126, 0]
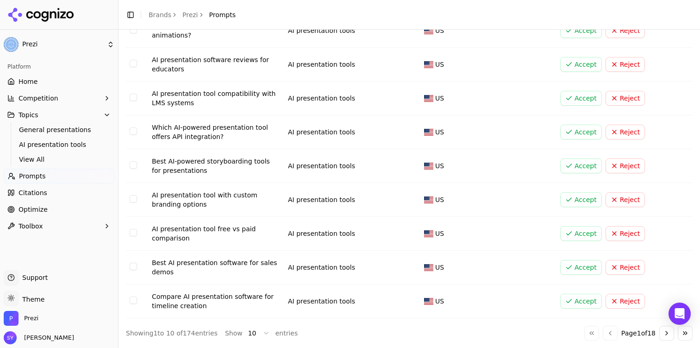
click at [664, 331] on button "Go to next page" at bounding box center [666, 332] width 15 height 15
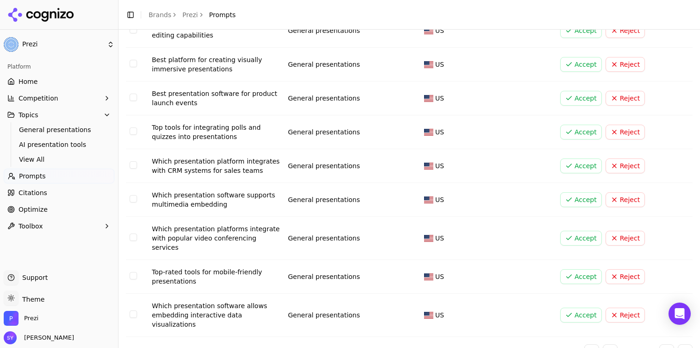
click at [664, 344] on button "Go to next page" at bounding box center [666, 351] width 15 height 15
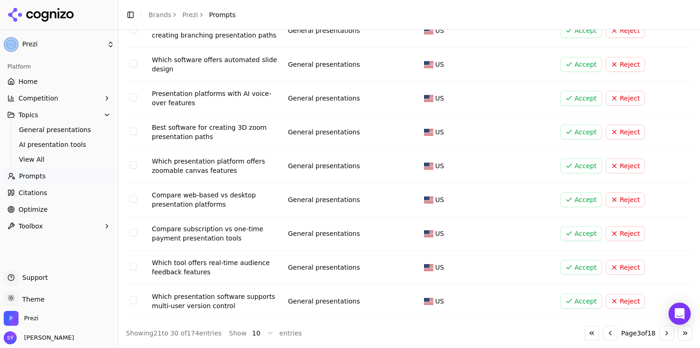
click at [664, 331] on button "Go to next page" at bounding box center [666, 332] width 15 height 15
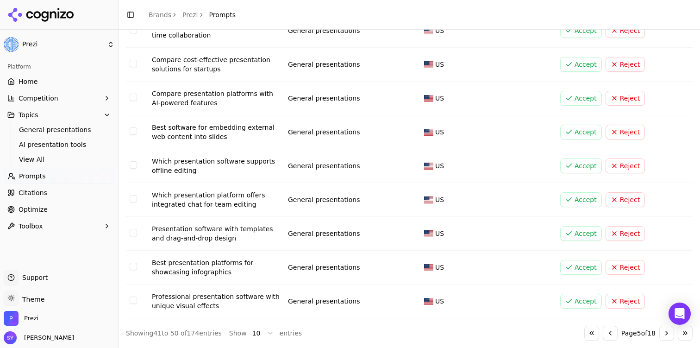
click at [664, 331] on button "Go to next page" at bounding box center [666, 332] width 15 height 15
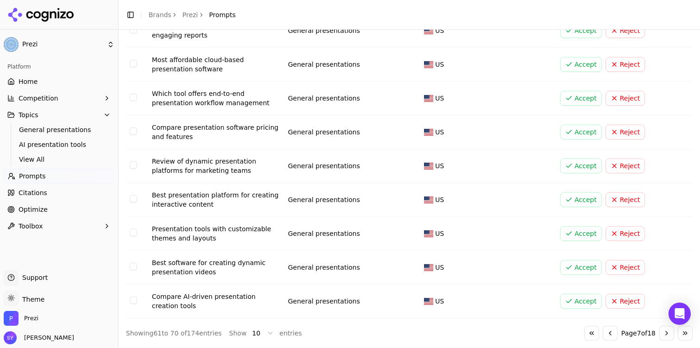
click at [131, 128] on button "Select row 65" at bounding box center [133, 130] width 7 height 7
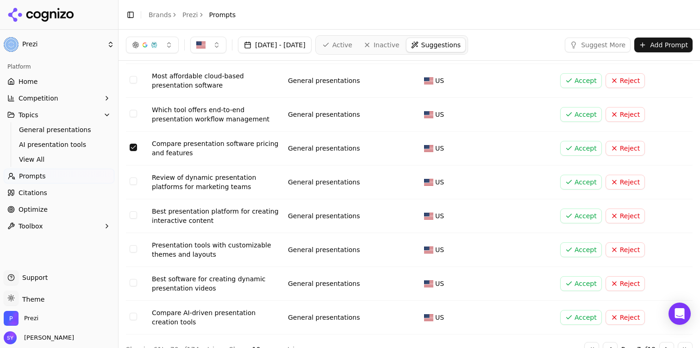
scroll to position [109, 0]
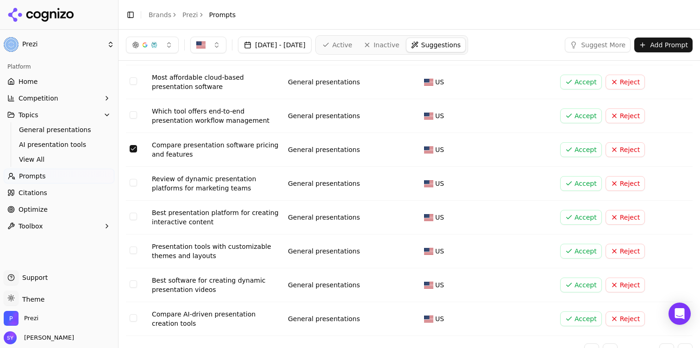
click at [131, 179] on button "Select row 66" at bounding box center [133, 182] width 7 height 7
click at [131, 211] on td "Data table" at bounding box center [137, 217] width 22 height 34
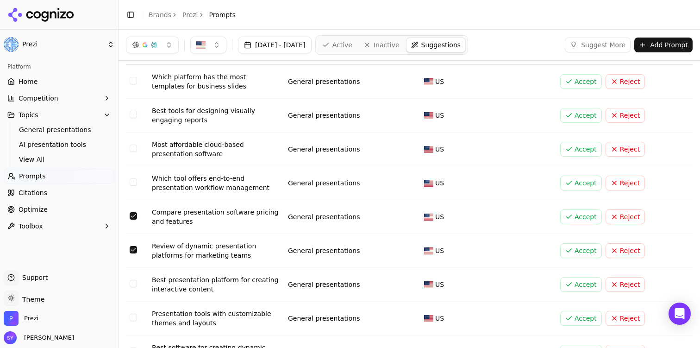
scroll to position [0, 0]
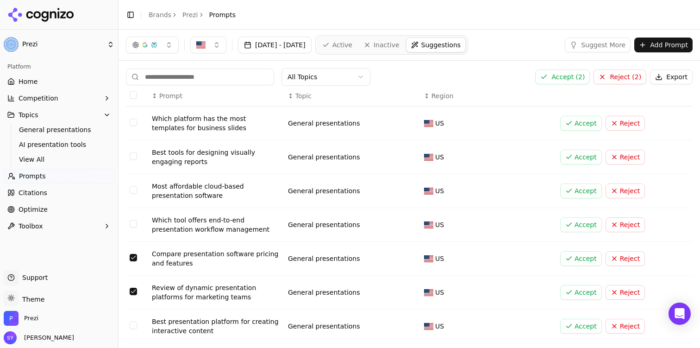
click at [133, 191] on button "Select row 63" at bounding box center [133, 189] width 7 height 7
click at [583, 77] on button "Accept ( 3 )" at bounding box center [562, 76] width 55 height 15
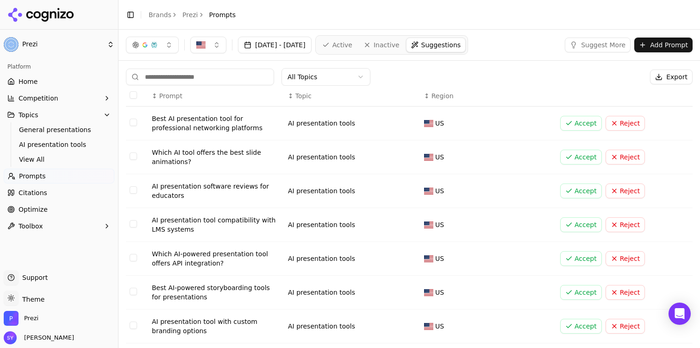
click at [357, 49] on link "Active" at bounding box center [337, 44] width 39 height 15
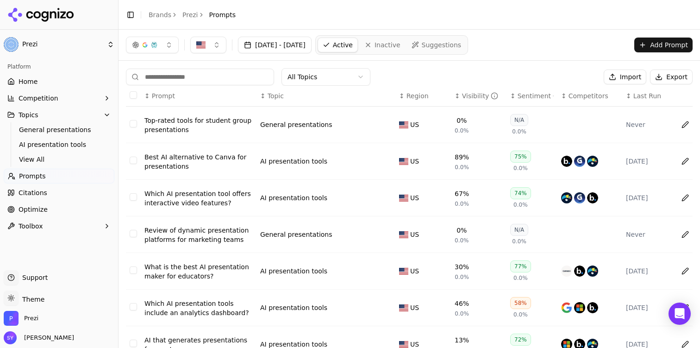
click at [451, 39] on link "Suggestions" at bounding box center [436, 44] width 59 height 15
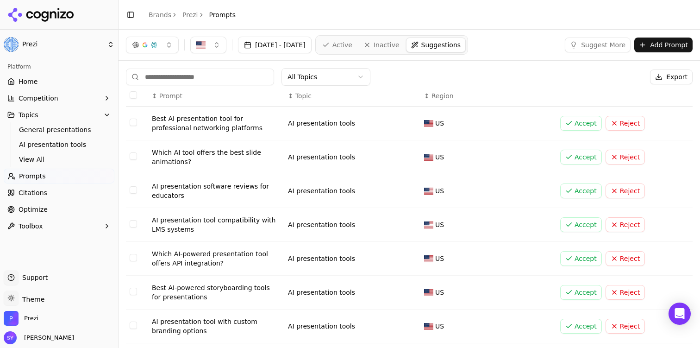
scroll to position [126, 0]
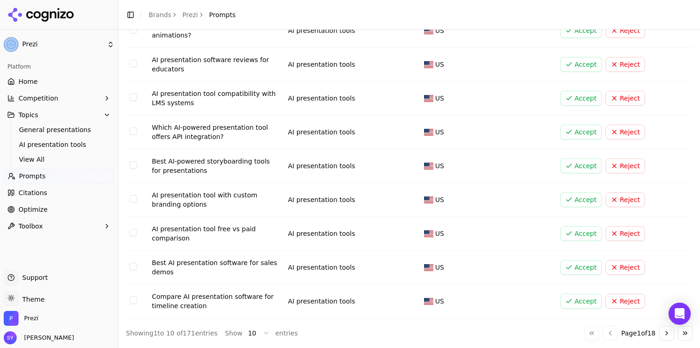
click at [664, 333] on button "Go to next page" at bounding box center [666, 332] width 15 height 15
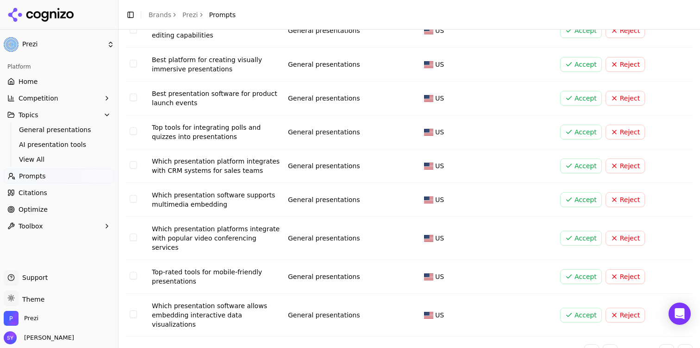
click at [664, 344] on button "Go to next page" at bounding box center [666, 351] width 15 height 15
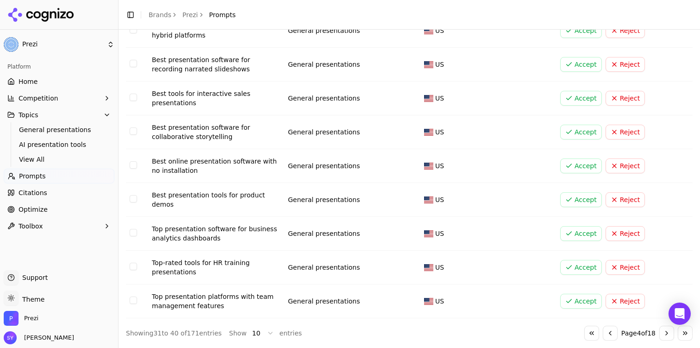
click at [664, 333] on button "Go to next page" at bounding box center [666, 332] width 15 height 15
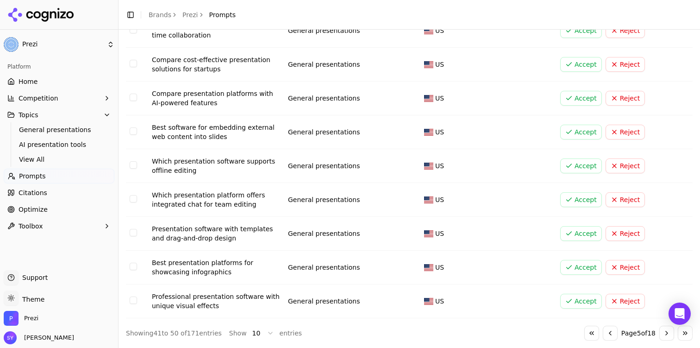
click at [664, 333] on button "Go to next page" at bounding box center [666, 332] width 15 height 15
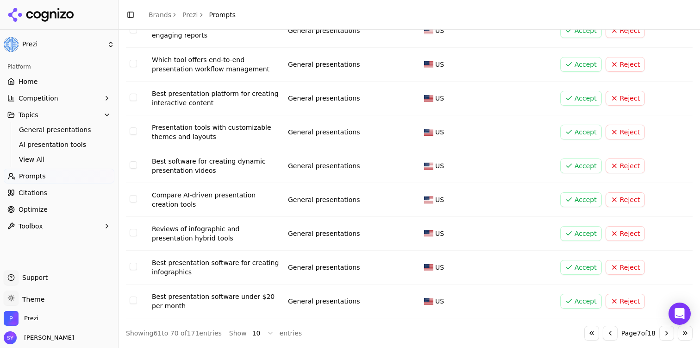
click at [664, 333] on button "Go to next page" at bounding box center [666, 332] width 15 height 15
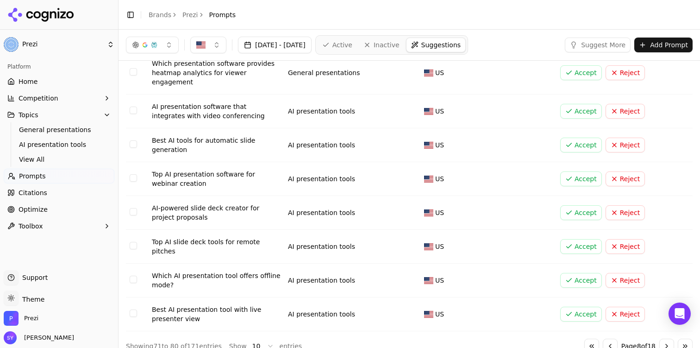
click at [664, 338] on button "Go to next page" at bounding box center [666, 345] width 15 height 15
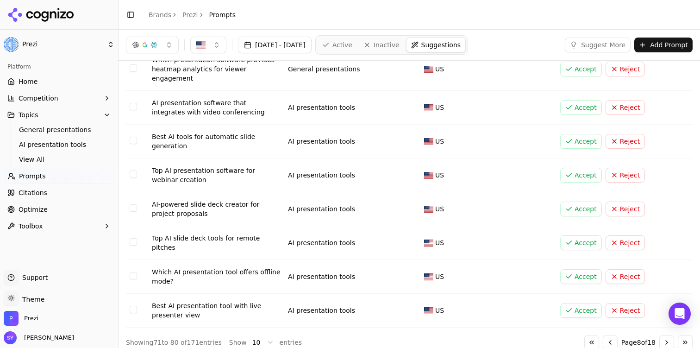
click at [664, 335] on button "Go to next page" at bounding box center [666, 342] width 15 height 15
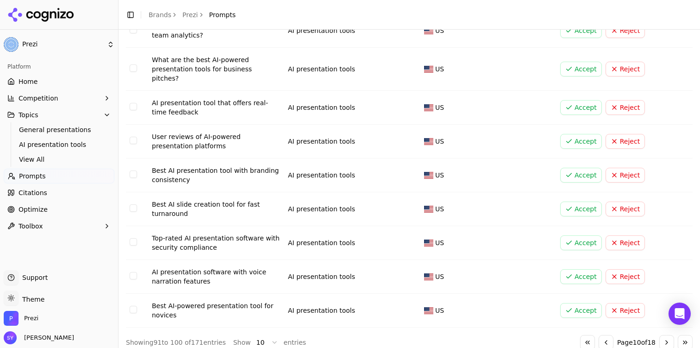
click at [664, 335] on button "Go to next page" at bounding box center [666, 342] width 15 height 15
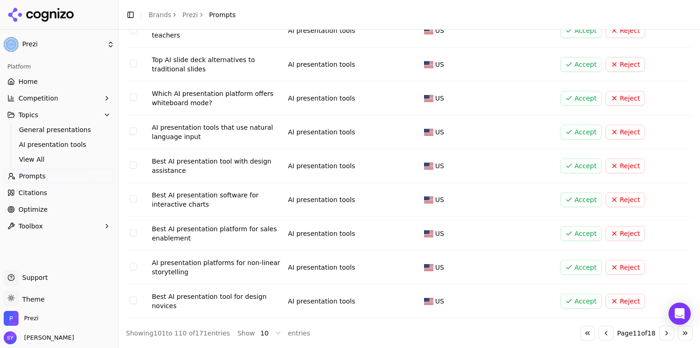
click at [664, 333] on button "Go to next page" at bounding box center [666, 332] width 15 height 15
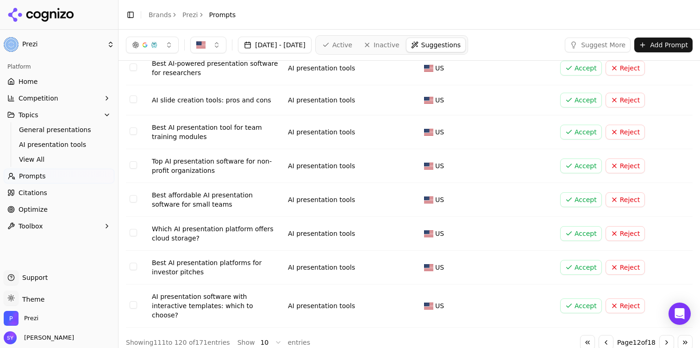
click at [664, 335] on button "Go to next page" at bounding box center [666, 342] width 15 height 15
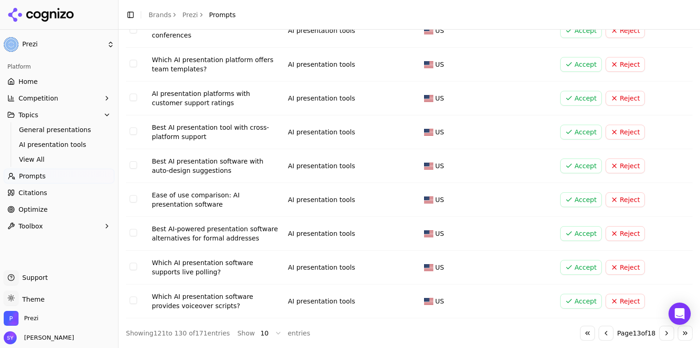
click at [664, 333] on button "Go to next page" at bounding box center [666, 332] width 15 height 15
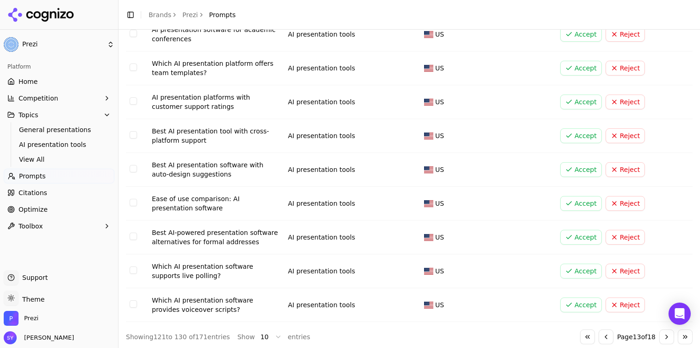
click at [664, 333] on button "Go to next page" at bounding box center [666, 336] width 15 height 15
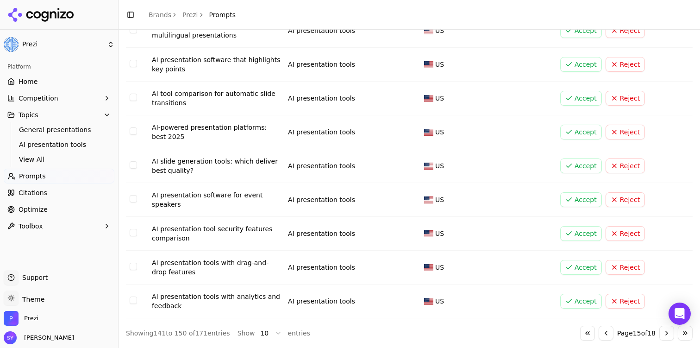
click at [664, 333] on button "Go to next page" at bounding box center [666, 332] width 15 height 15
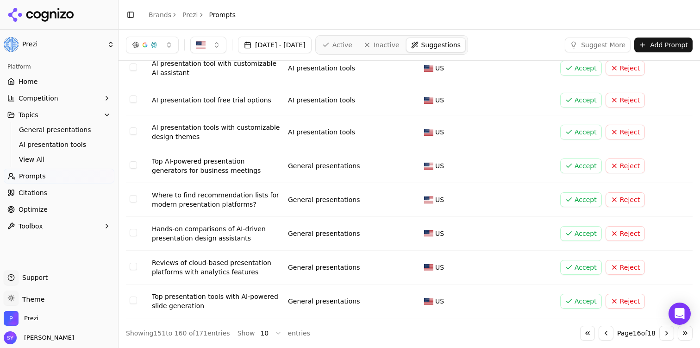
click at [664, 333] on button "Go to next page" at bounding box center [666, 332] width 15 height 15
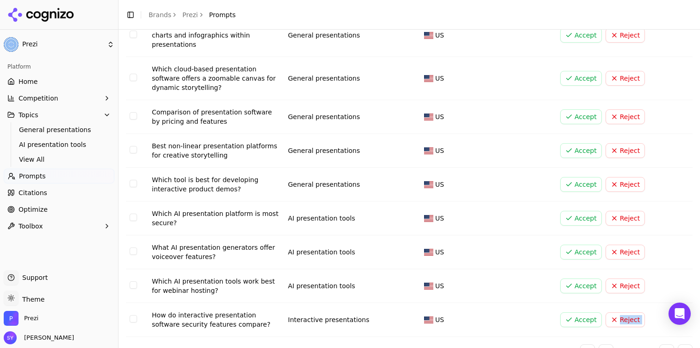
click at [664, 333] on td "Accept Reject" at bounding box center [624, 320] width 136 height 34
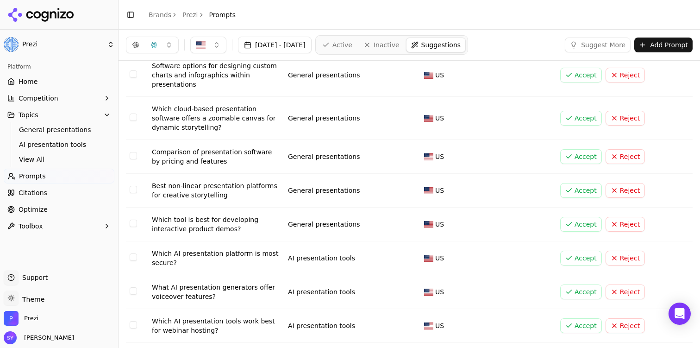
scroll to position [82, 0]
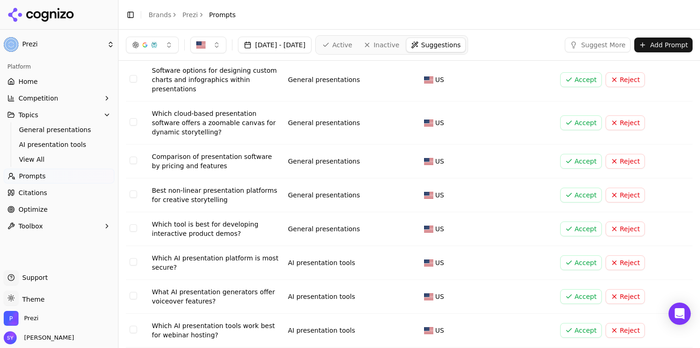
click at [70, 74] on link "Home" at bounding box center [59, 81] width 111 height 15
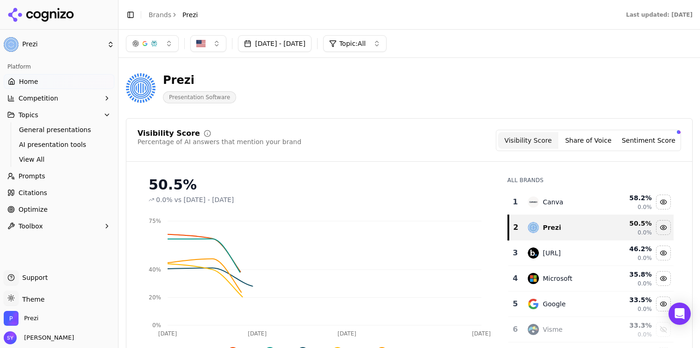
click at [58, 80] on link "Home" at bounding box center [59, 81] width 111 height 15
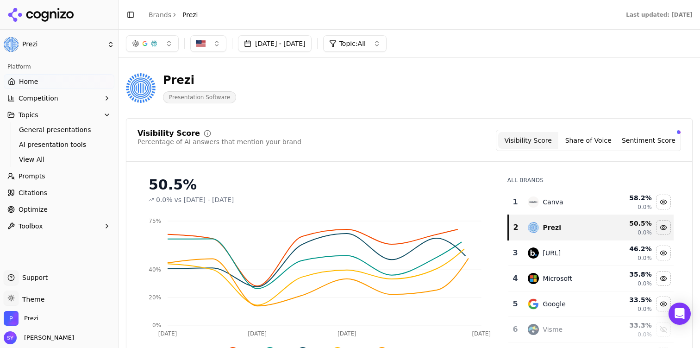
click at [26, 83] on span "Home" at bounding box center [28, 81] width 19 height 9
click at [45, 82] on link "Home" at bounding box center [59, 81] width 111 height 15
click at [297, 44] on button "[DATE] - [DATE]" at bounding box center [275, 43] width 74 height 17
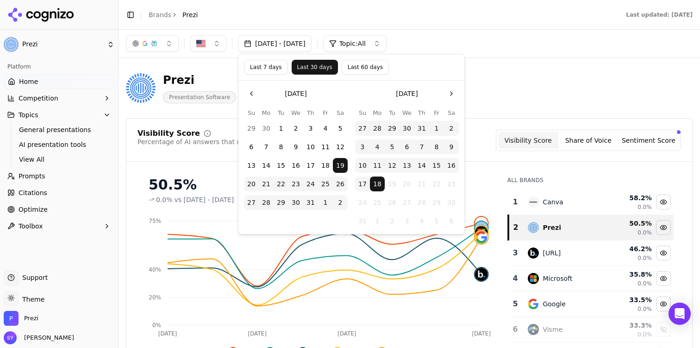
click at [297, 43] on button "[DATE] - [DATE]" at bounding box center [275, 43] width 74 height 17
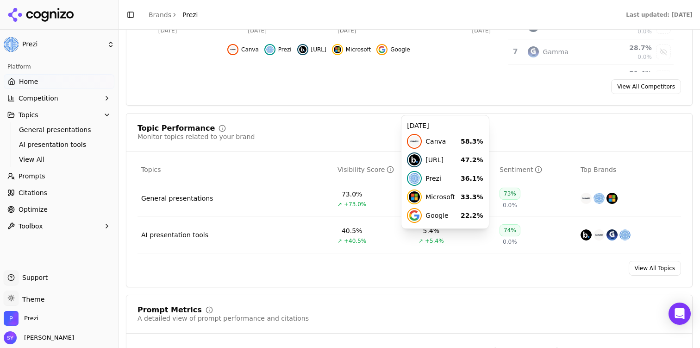
scroll to position [592, 0]
